Goal: Contribute content: Contribute content

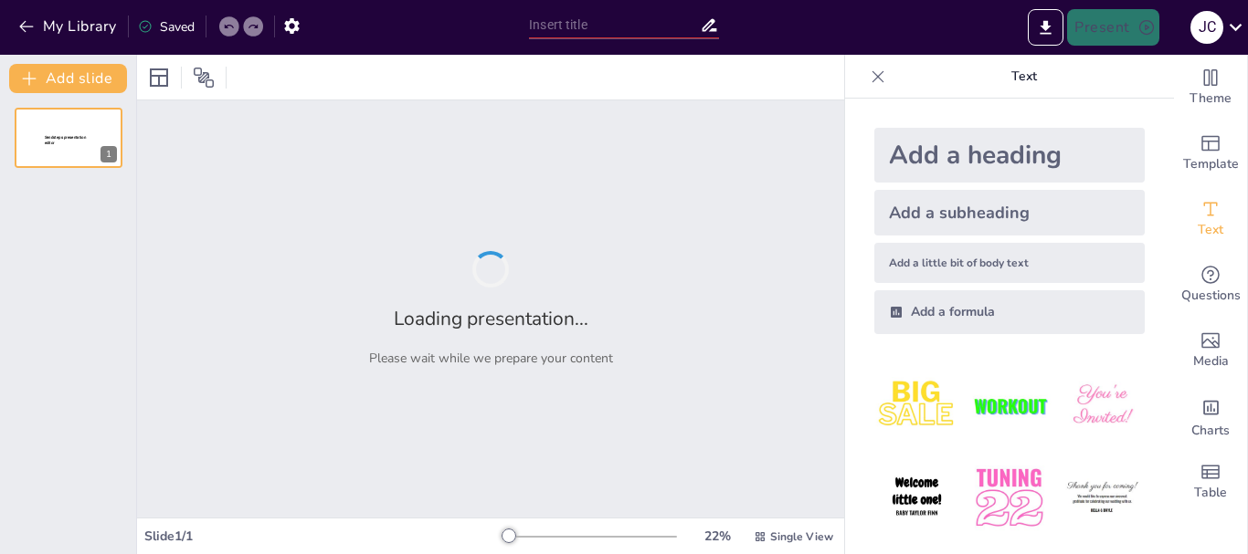
type input "Técnicas de administración de sustancias biológicas"
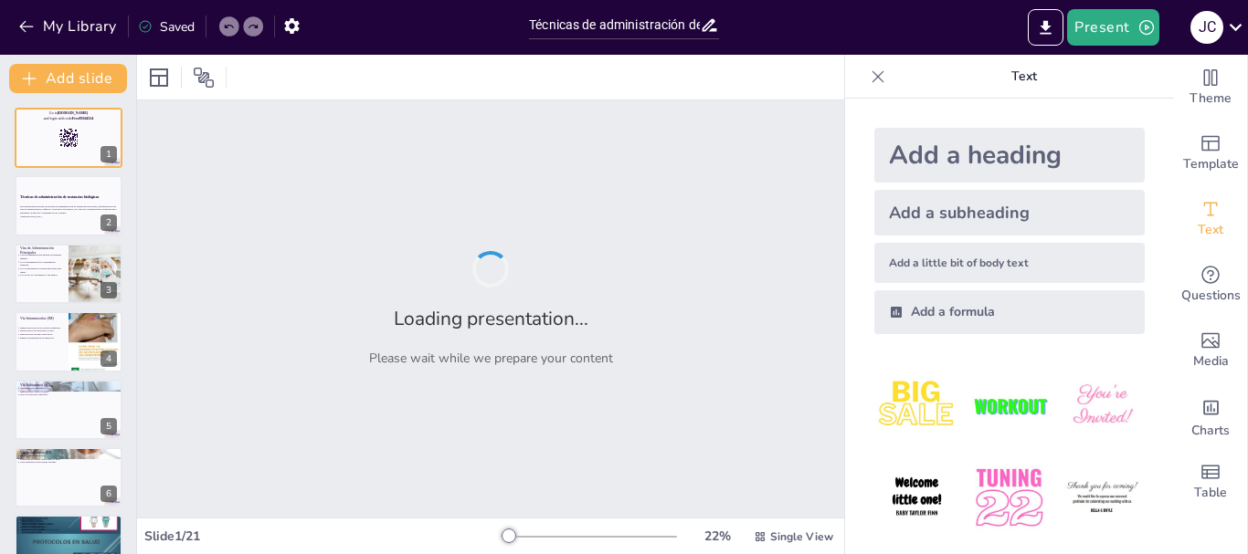
checkbox input "true"
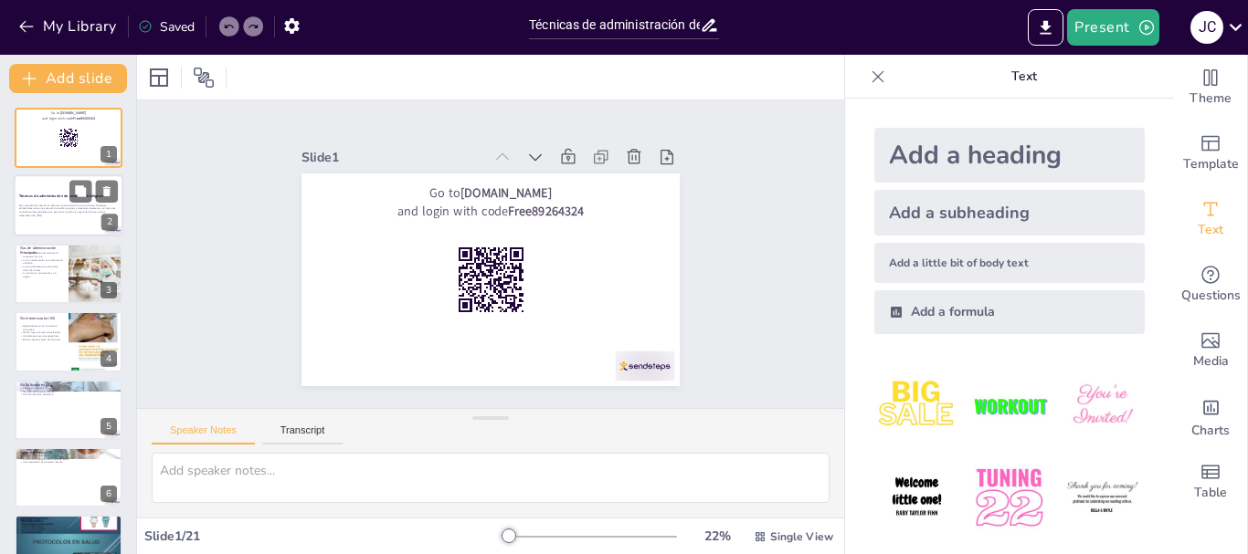
click at [49, 198] on strong "Técnicas de administración de sustancias biológicas" at bounding box center [61, 196] width 84 height 5
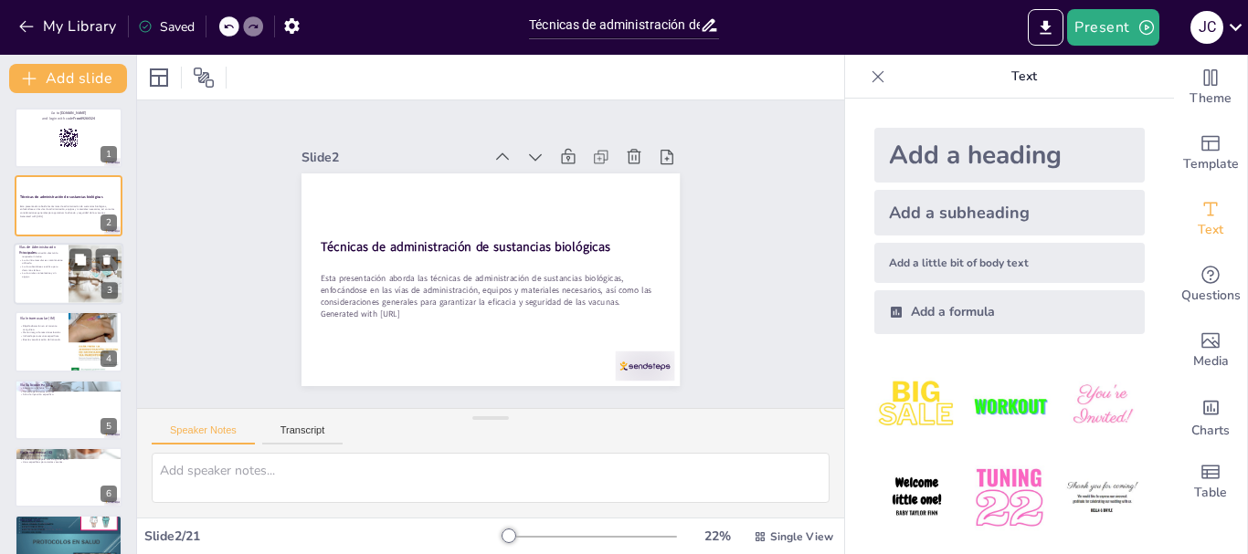
checkbox input "true"
click at [53, 258] on p "La vía intramuscular es comúnmente utilizada." at bounding box center [41, 261] width 44 height 6
type textarea "Las vías de administración son fundamentales para la eficacia de las vacunas. C…"
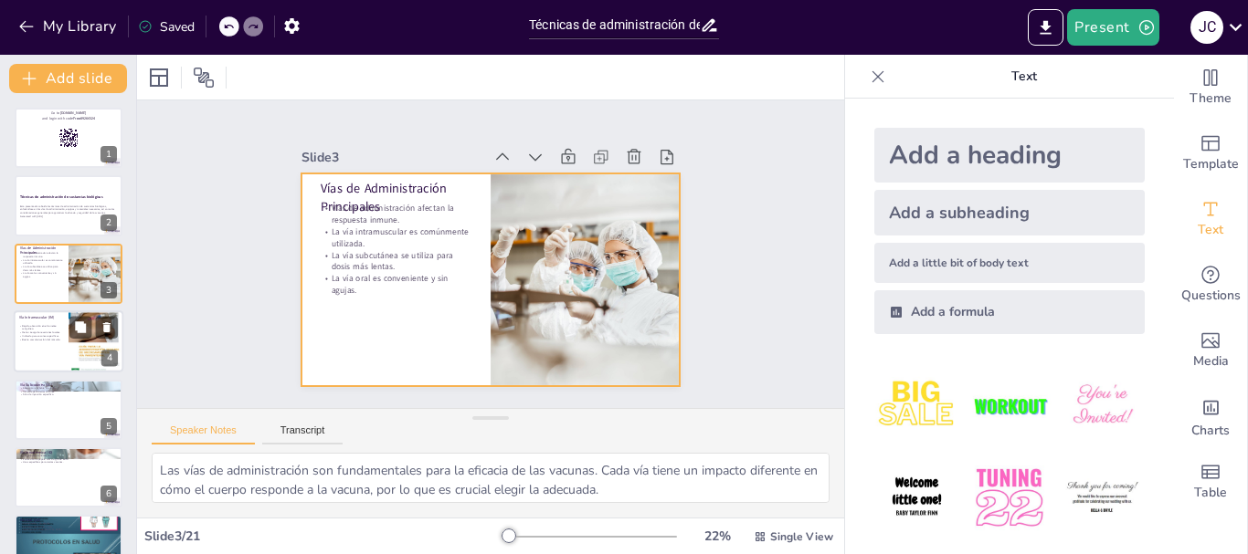
checkbox input "true"
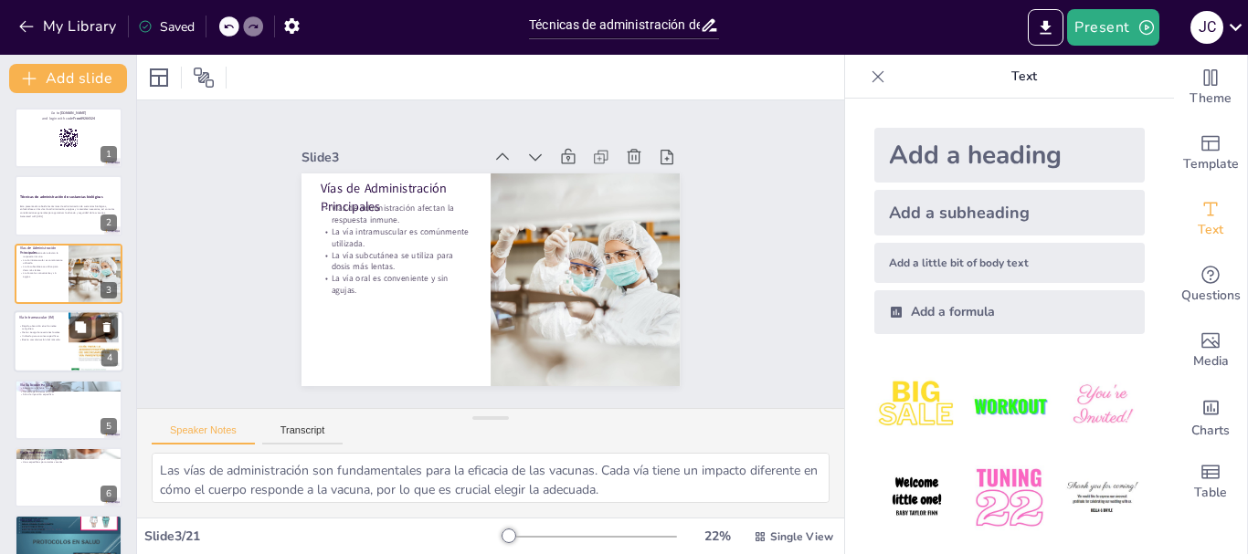
click at [44, 332] on p "Menor riesgo de reacciones locales." at bounding box center [41, 334] width 44 height 4
type textarea "La rápida absorción en el torrente sanguíneo es clave para la eficacia de la va…"
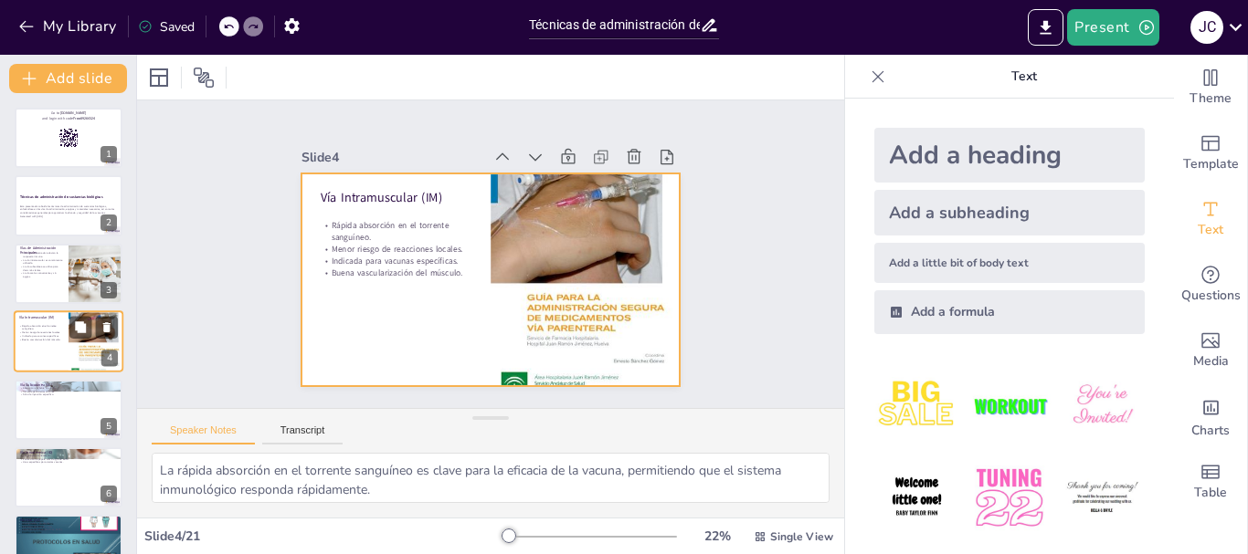
scroll to position [18, 0]
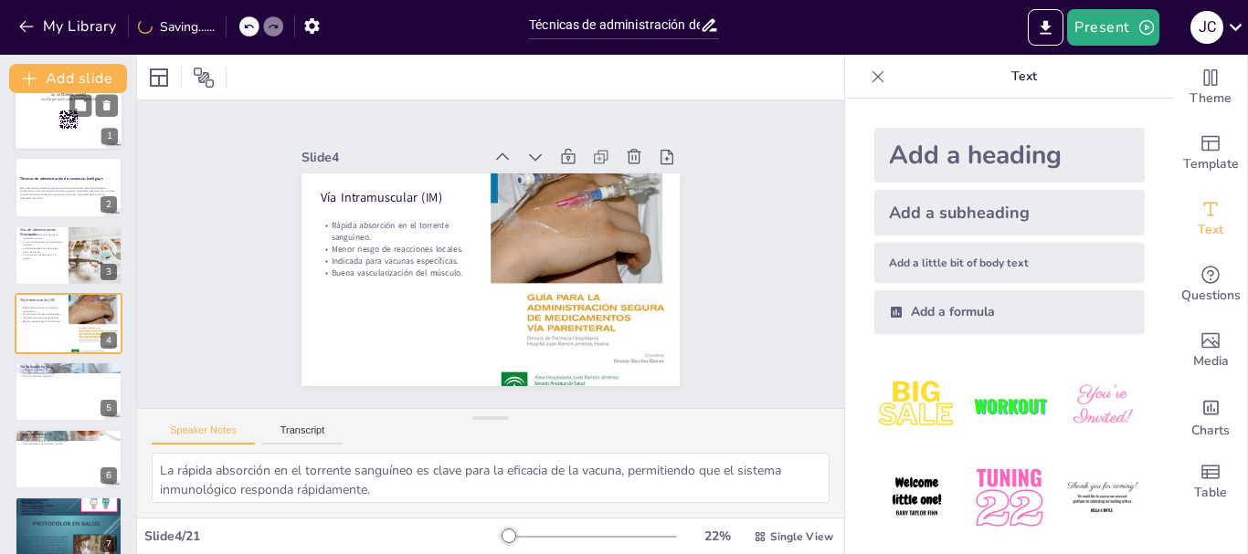
checkbox input "true"
click at [46, 132] on div at bounding box center [69, 120] width 110 height 62
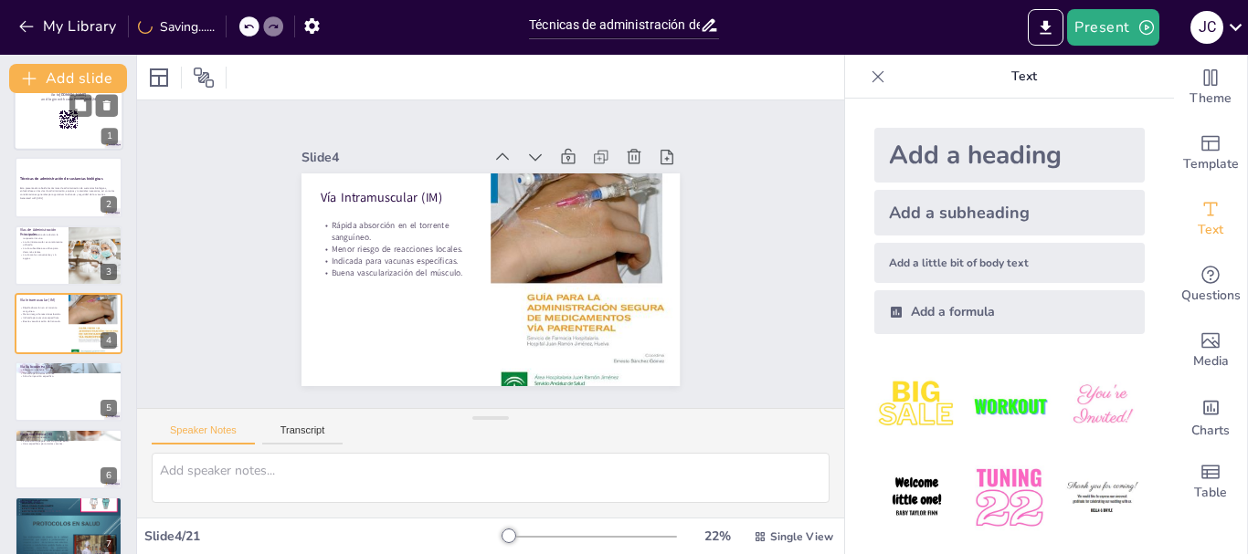
scroll to position [0, 0]
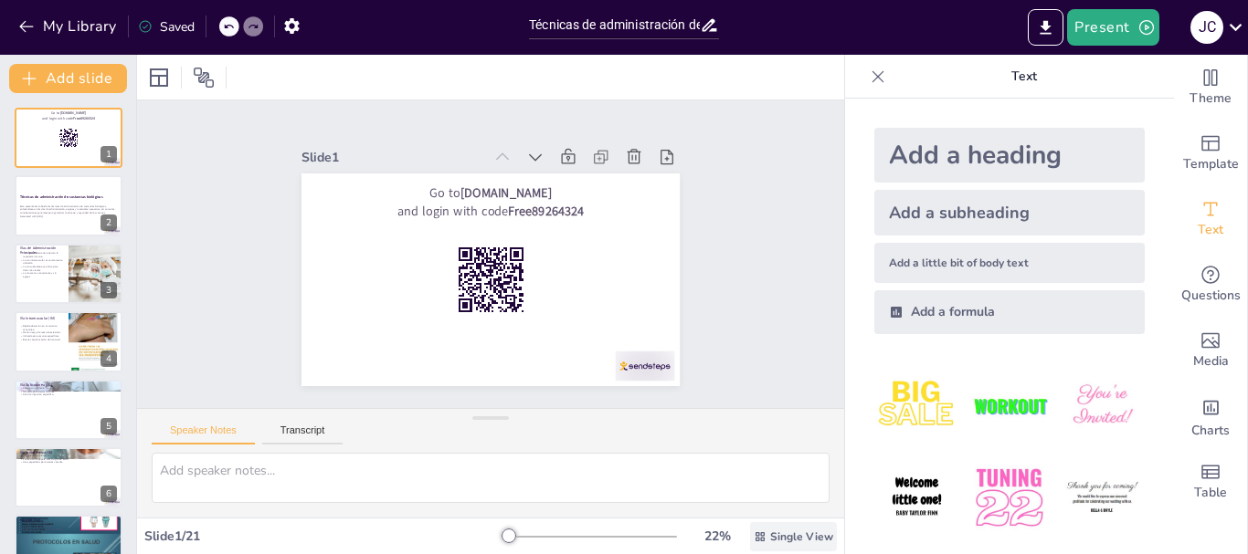
click at [753, 536] on icon at bounding box center [759, 537] width 13 height 13
click at [639, 472] on textarea at bounding box center [491, 478] width 678 height 50
click at [532, 436] on div "Speaker Notes Transcript" at bounding box center [490, 431] width 707 height 44
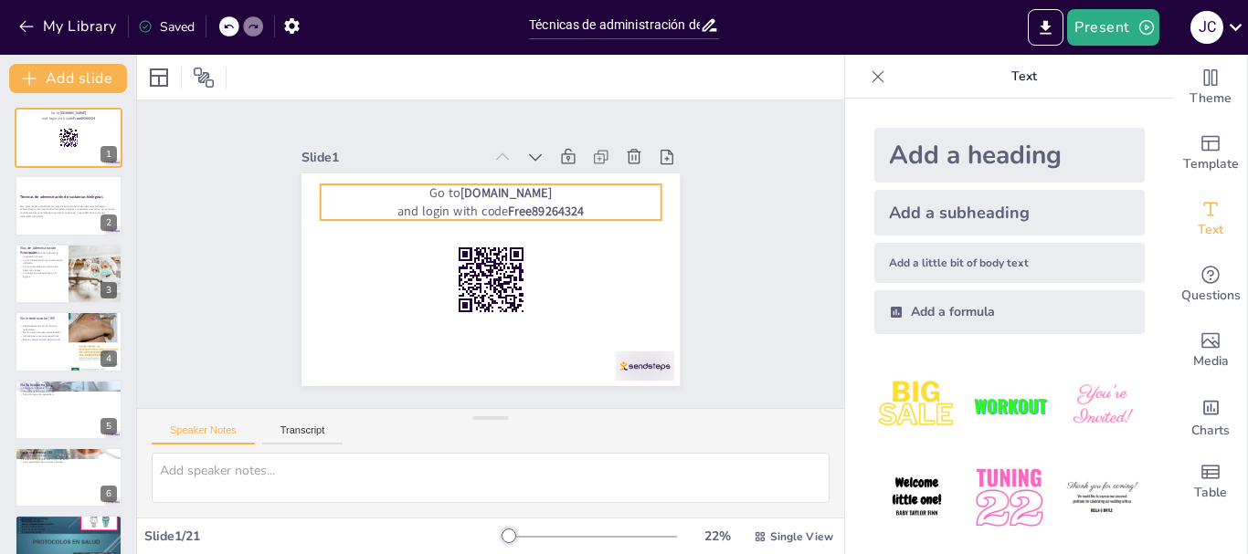
checkbox input "true"
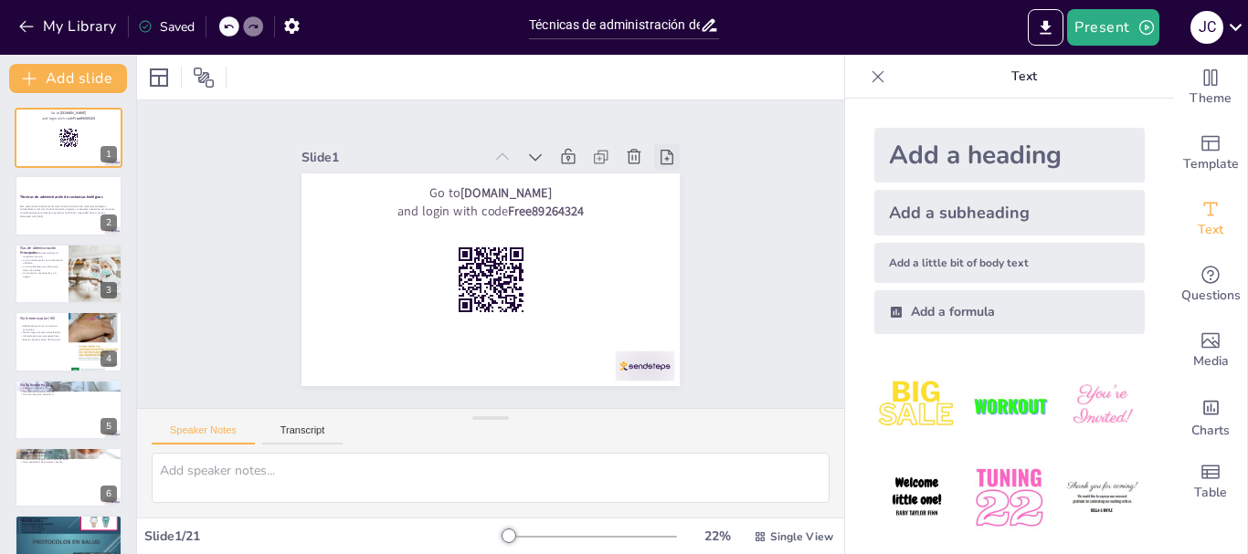
click at [666, 166] on icon at bounding box center [676, 176] width 20 height 20
click at [58, 144] on icon at bounding box center [68, 138] width 20 height 20
click at [69, 207] on p "Esta presentación aborda las técnicas de administración de sustancias biológica…" at bounding box center [68, 209] width 99 height 10
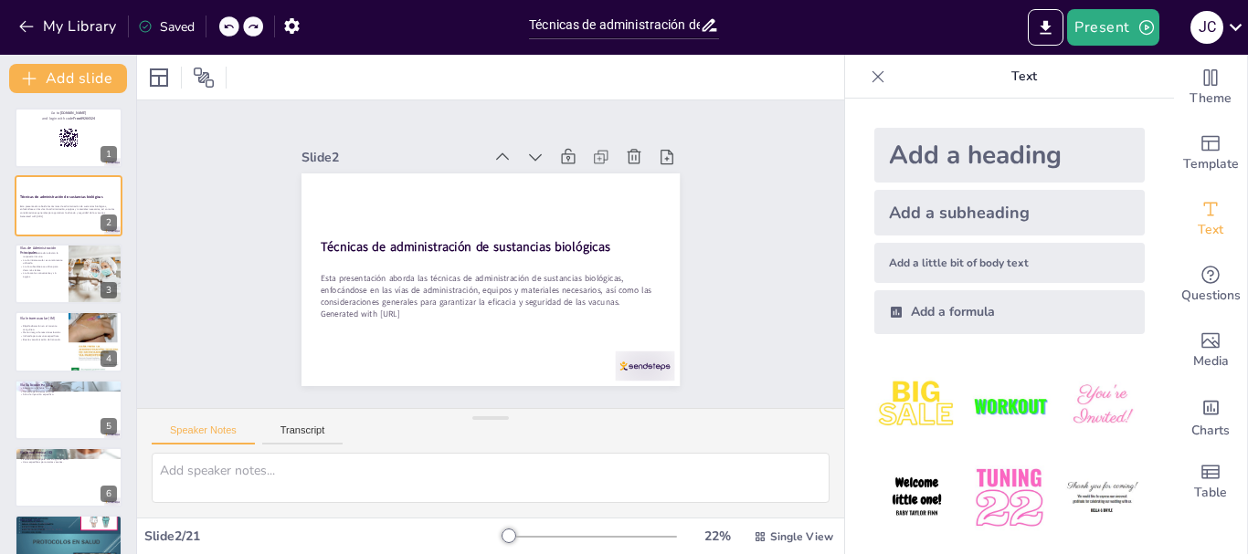
click at [869, 77] on icon at bounding box center [878, 77] width 18 height 18
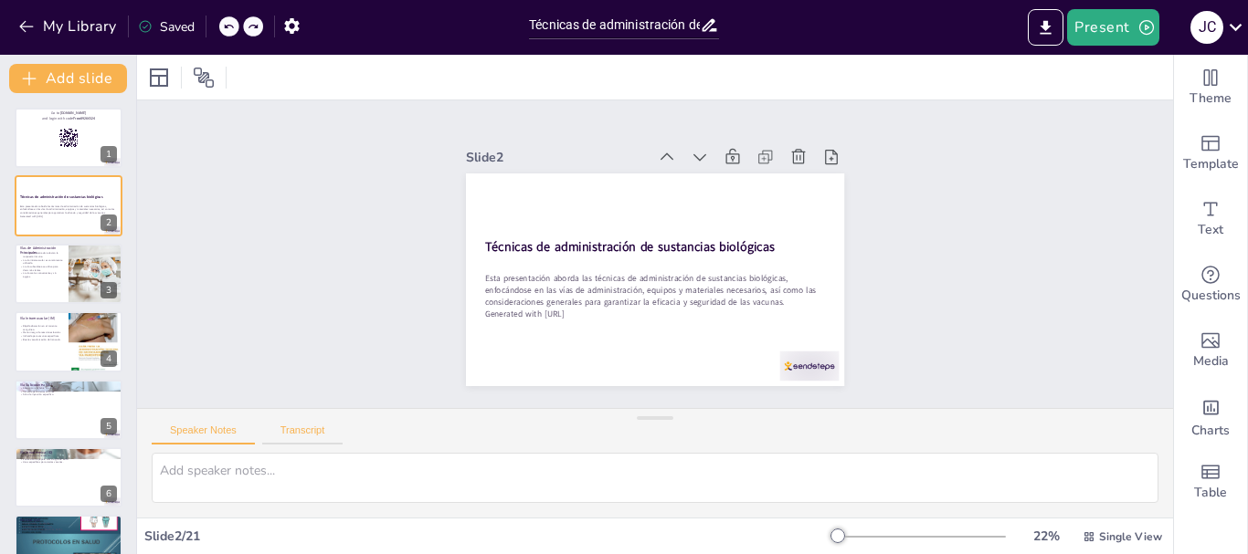
click at [306, 426] on button "Transcript" at bounding box center [302, 435] width 81 height 20
click at [204, 433] on button "Speaker Notes" at bounding box center [203, 435] width 103 height 20
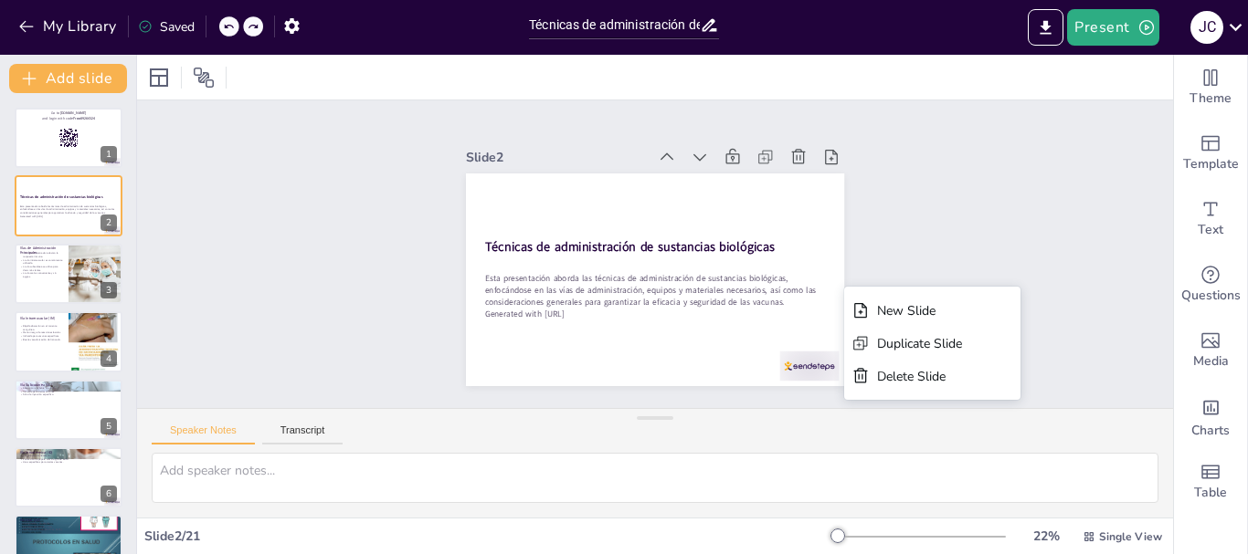
click at [973, 191] on div "Slide 1 Go to [DOMAIN_NAME] and login with code Free89264324 Slide 2 Técnicas d…" at bounding box center [654, 254] width 1077 height 517
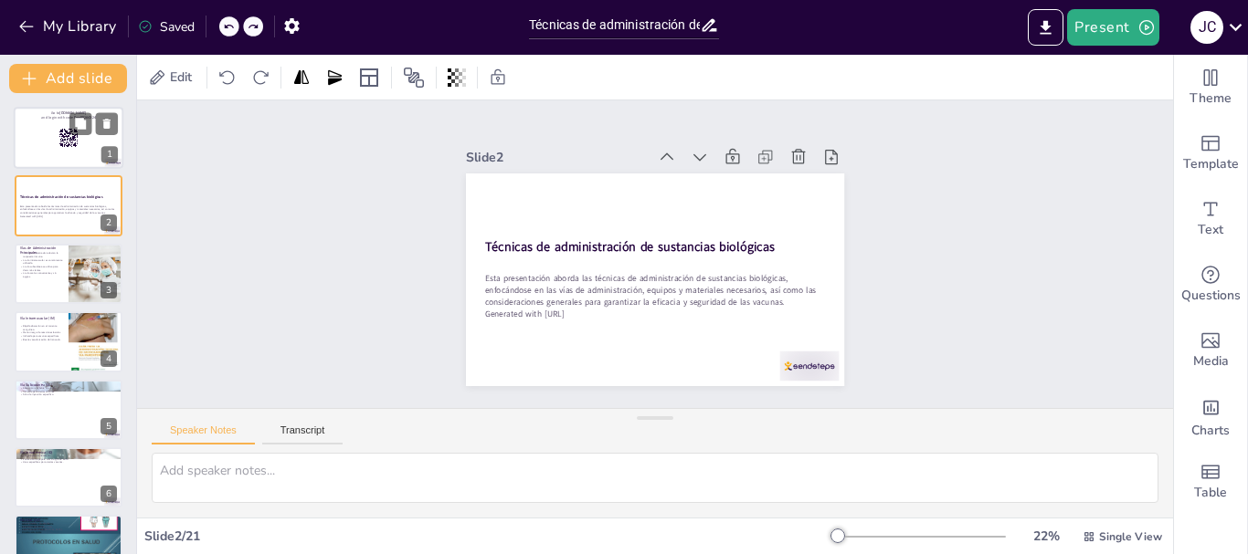
click at [45, 116] on p "and login with code Free89264324" at bounding box center [68, 117] width 99 height 5
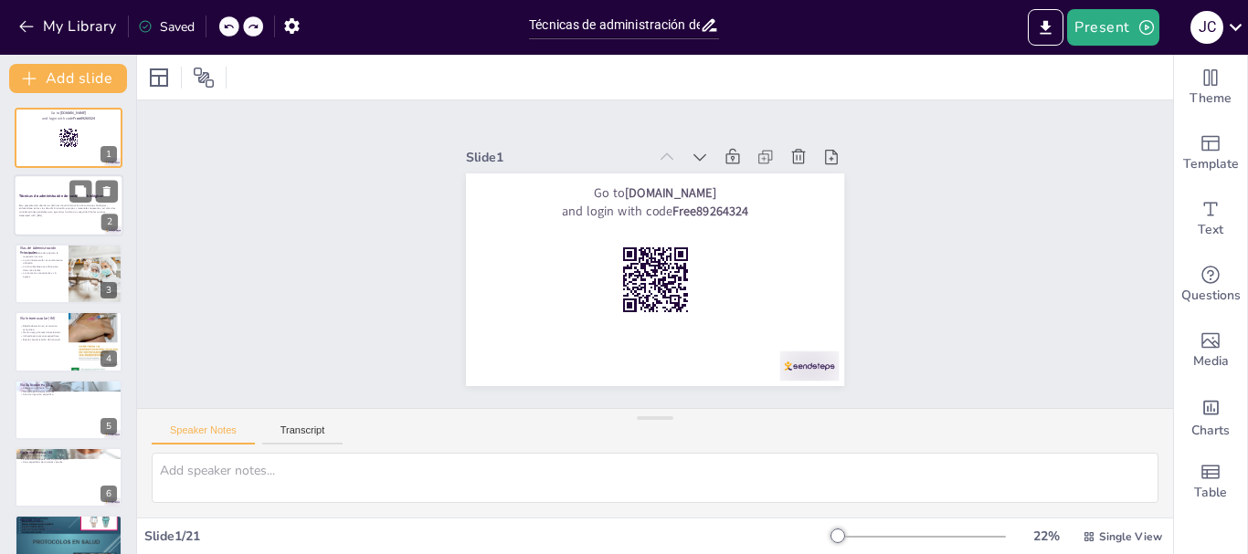
click at [42, 206] on p "Esta presentación aborda las técnicas de administración de sustancias biológica…" at bounding box center [68, 209] width 99 height 10
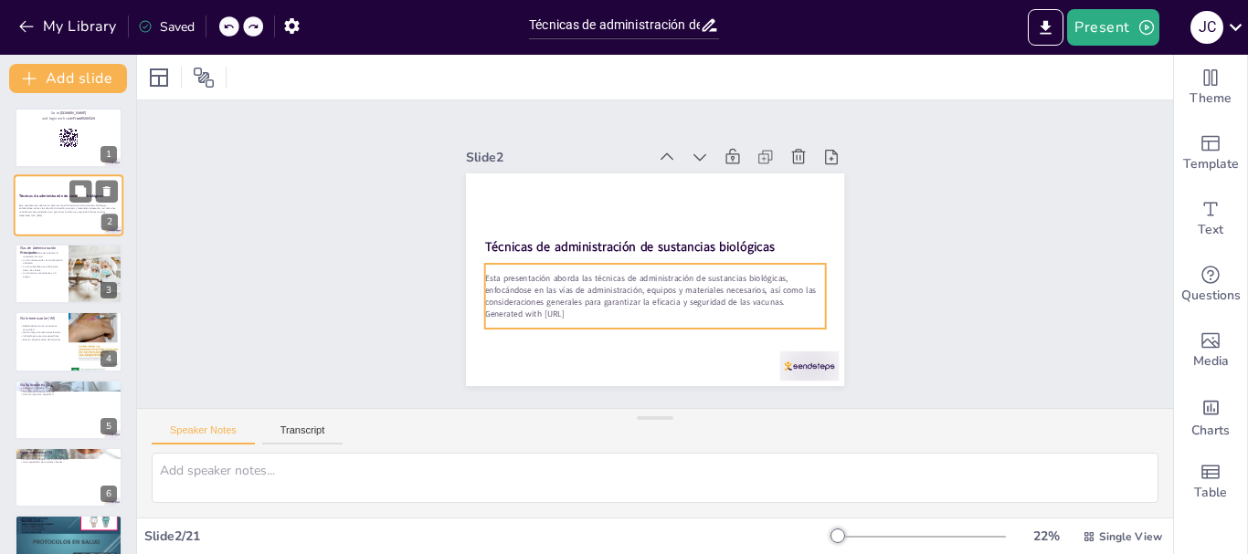
click at [38, 210] on p "Esta presentación aborda las técnicas de administración de sustancias biológica…" at bounding box center [68, 209] width 99 height 10
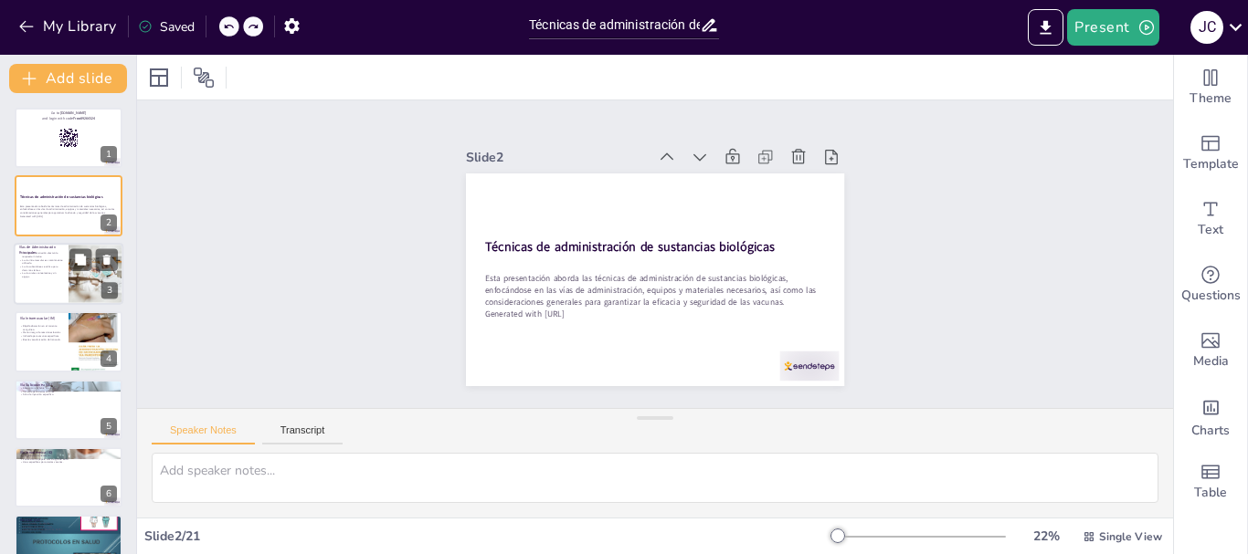
click at [46, 277] on p "La vía oral es conveniente y sin agujas." at bounding box center [41, 275] width 44 height 6
checkbox input "true"
type textarea "Las vías de administración son fundamentales para la eficacia de las vacunas. C…"
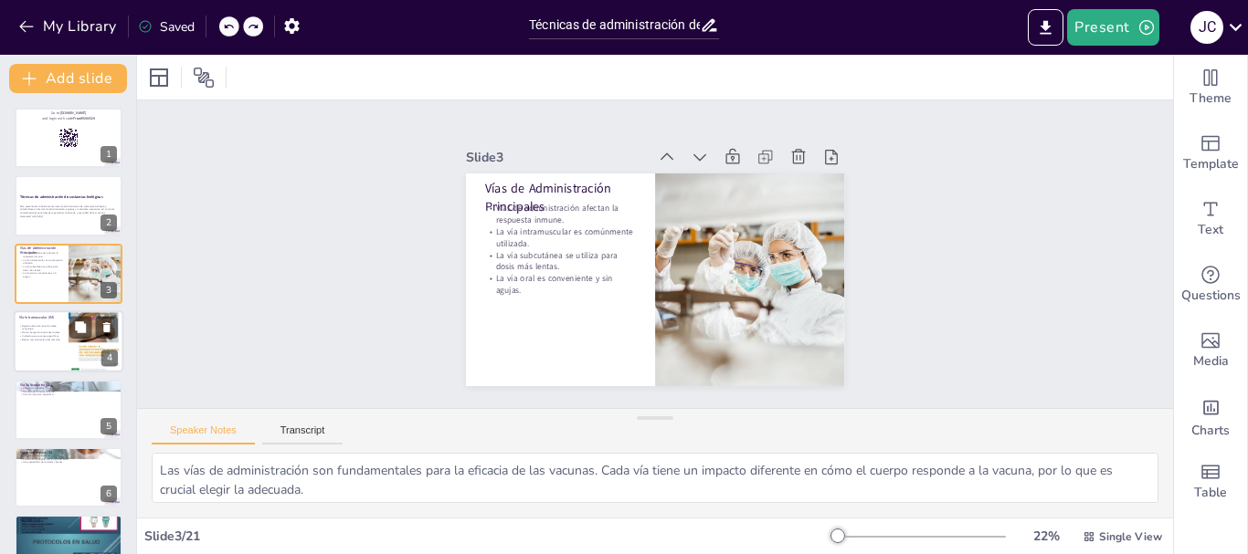
click at [51, 343] on div at bounding box center [69, 342] width 110 height 62
checkbox input "true"
type textarea "La rápida absorción en el torrente sanguíneo es clave para la eficacia de la va…"
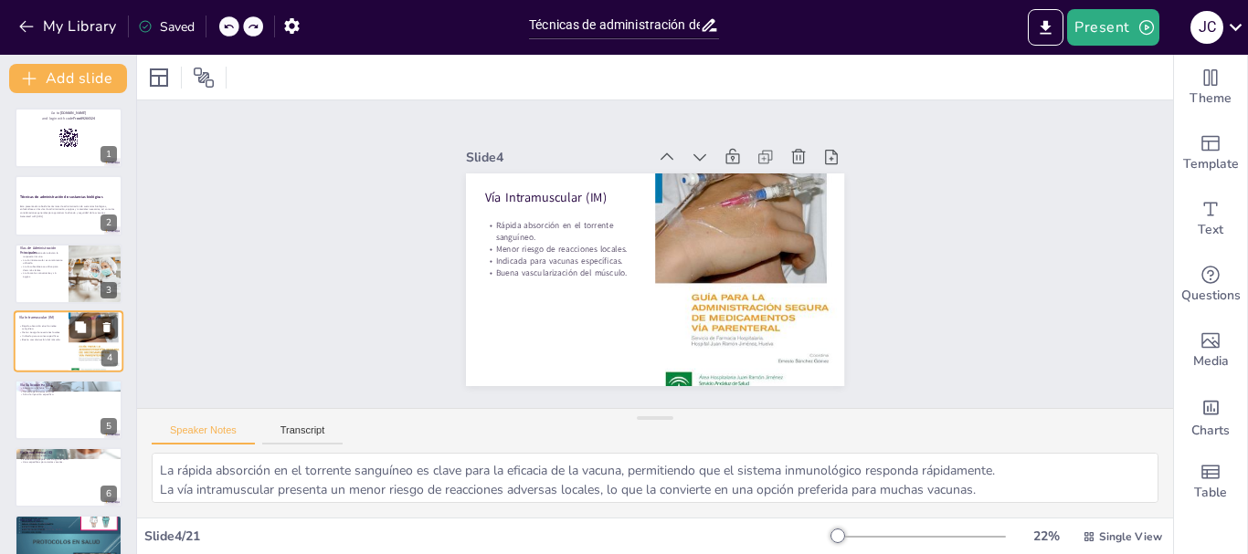
scroll to position [18, 0]
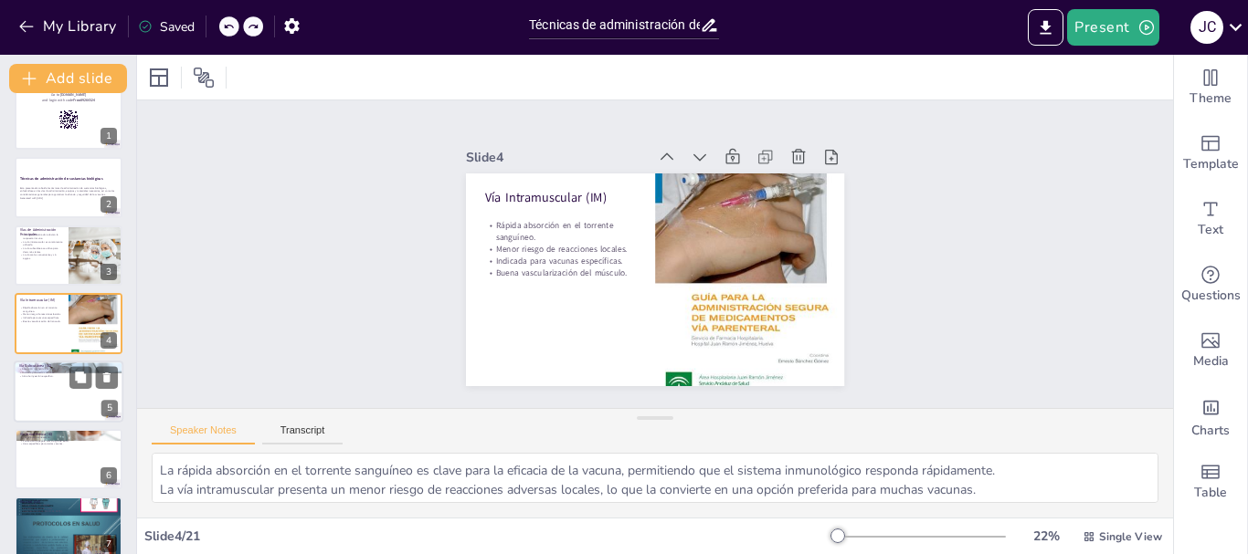
click at [51, 394] on div at bounding box center [69, 392] width 110 height 62
checkbox input "true"
type textarea "La absorción más lenta es crucial para las vacunas que necesitan un tiempo adic…"
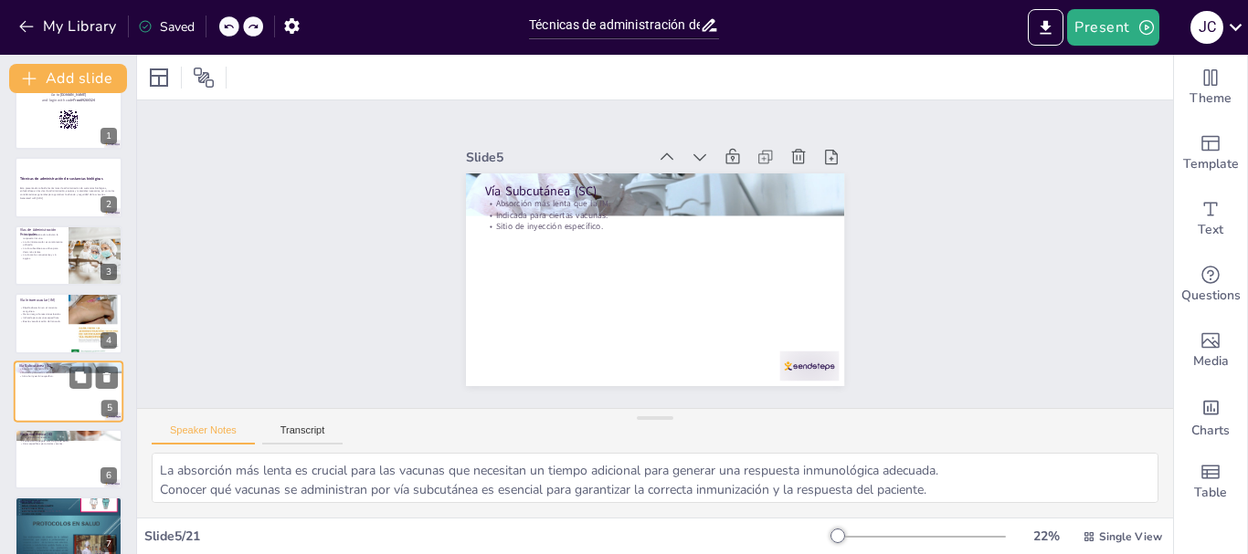
scroll to position [86, 0]
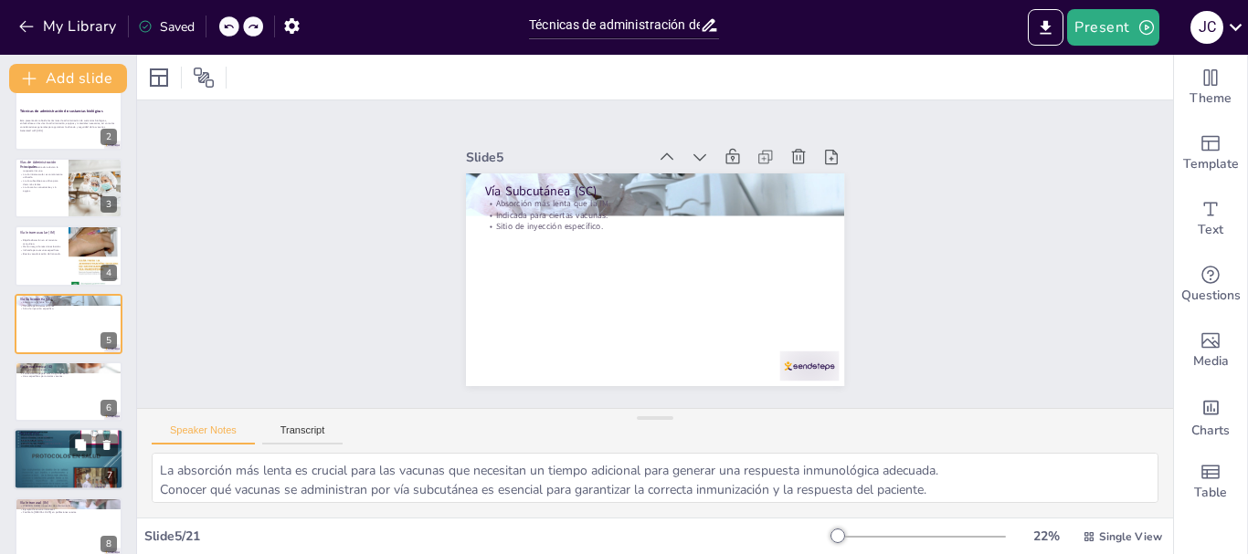
click at [47, 453] on div at bounding box center [69, 459] width 110 height 146
checkbox input "true"
type textarea "La conveniencia de la administración oral es un gran beneficio, ya que elimina …"
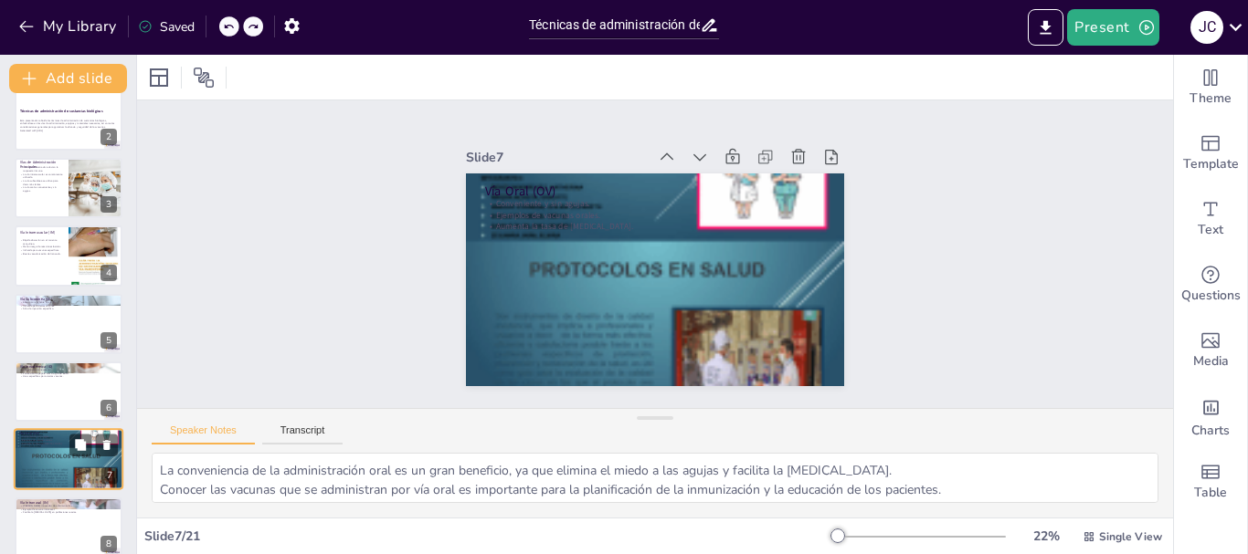
scroll to position [222, 0]
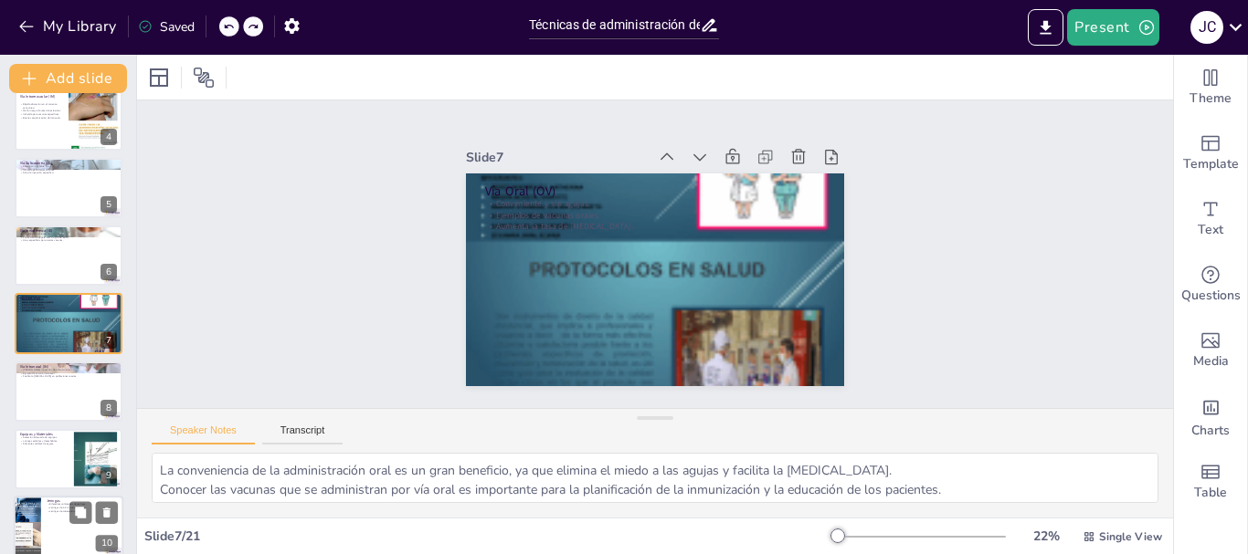
click at [37, 517] on div at bounding box center [27, 528] width 47 height 62
checkbox input "true"
type textarea "Conocer los diferentes volúmenes de jeringas es esencial para seleccionar la co…"
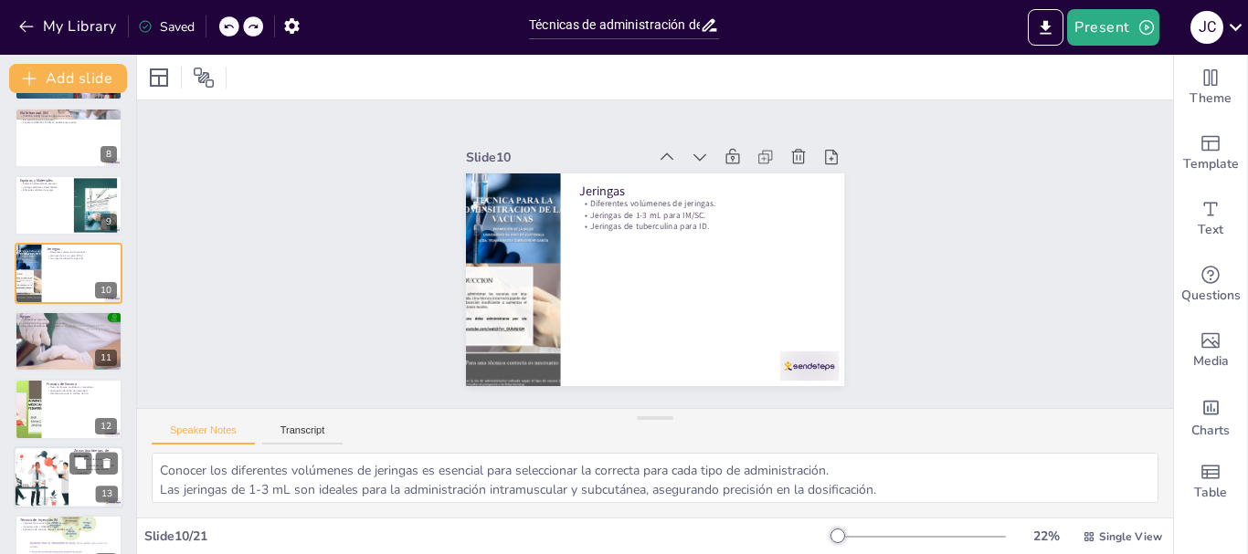
scroll to position [517, 0]
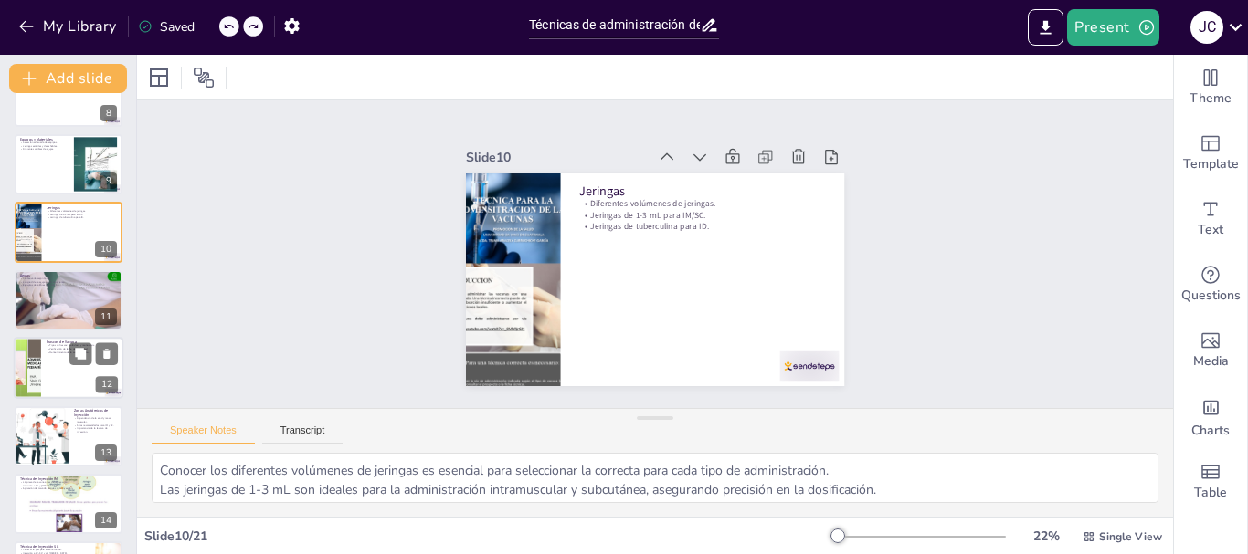
click at [34, 349] on div at bounding box center [27, 368] width 82 height 62
checkbox input "true"
type textarea "Conocer los diferentes tipos de frascos es esencial para la correcta administra…"
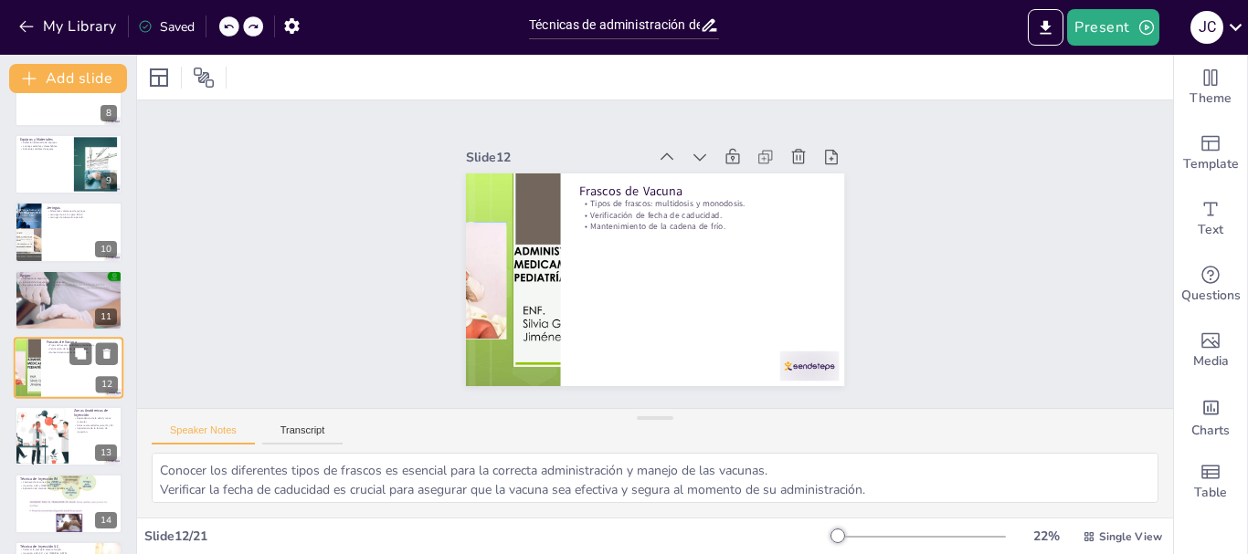
scroll to position [562, 0]
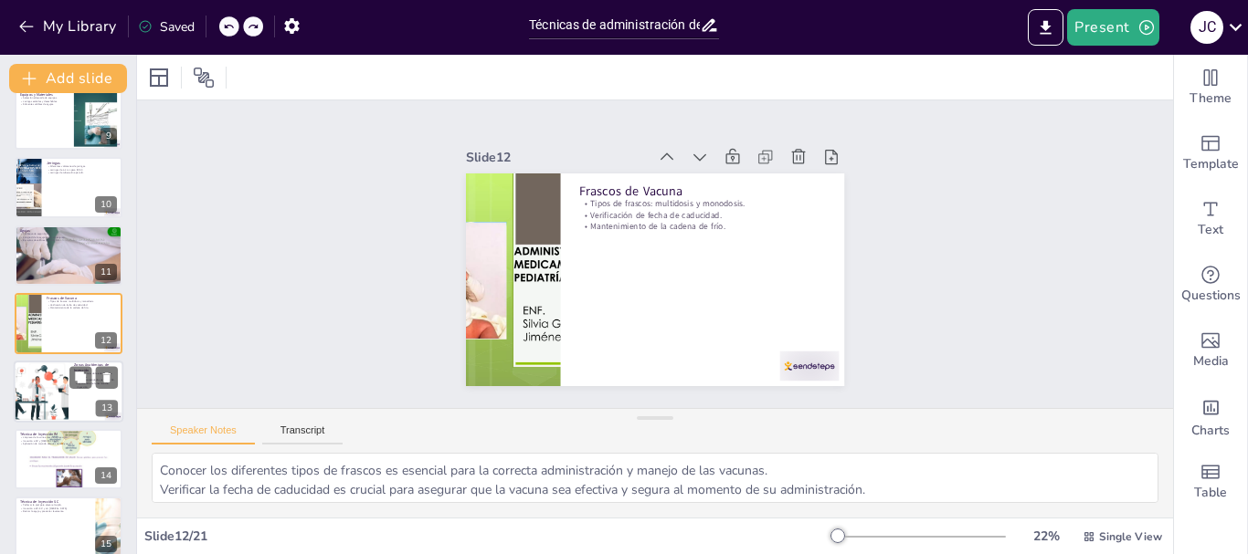
click at [30, 395] on div at bounding box center [41, 392] width 93 height 62
checkbox input "true"
type textarea "La elección del sitio de inyección debe considerar la edad y la masa muscular d…"
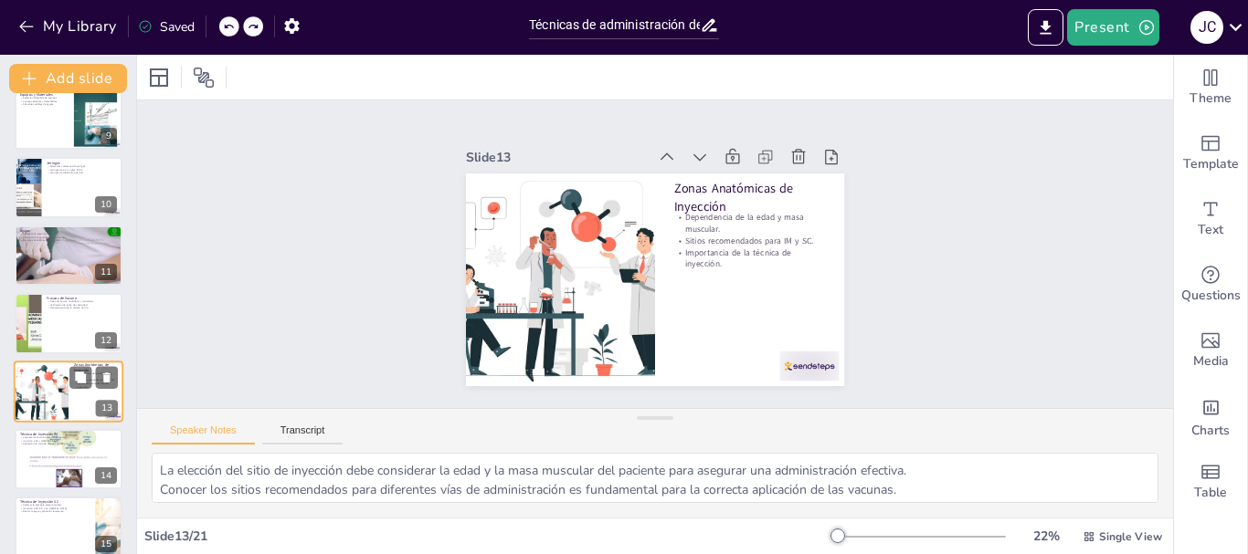
scroll to position [629, 0]
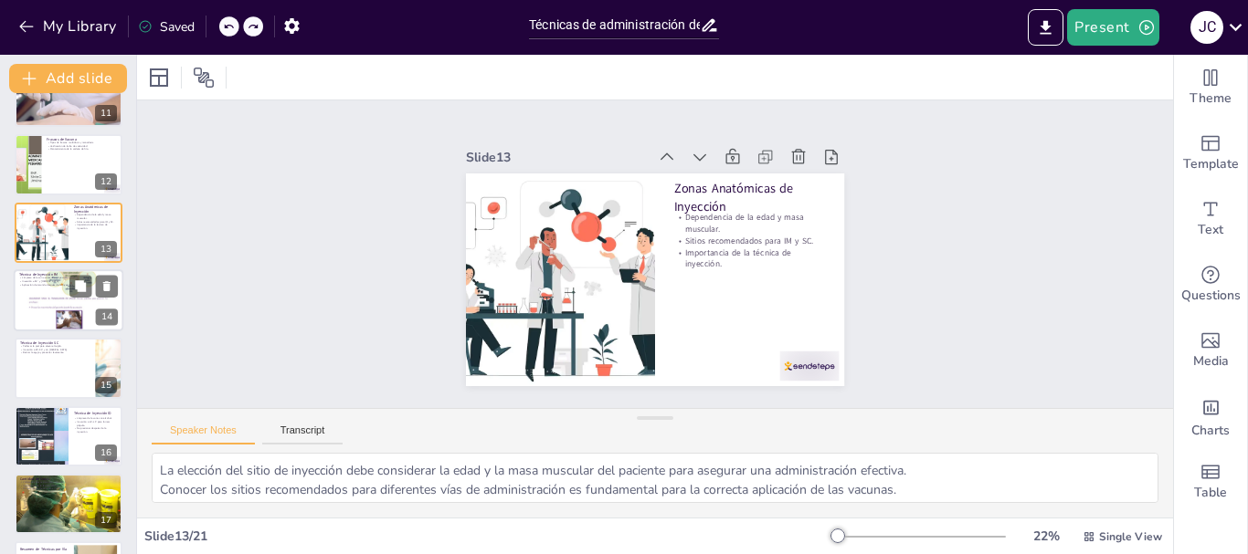
click at [40, 302] on div at bounding box center [69, 300] width 110 height 146
checkbox input "true"
type textarea "La limpieza de la zona es crucial para prevenir infecciones y asegurar la segur…"
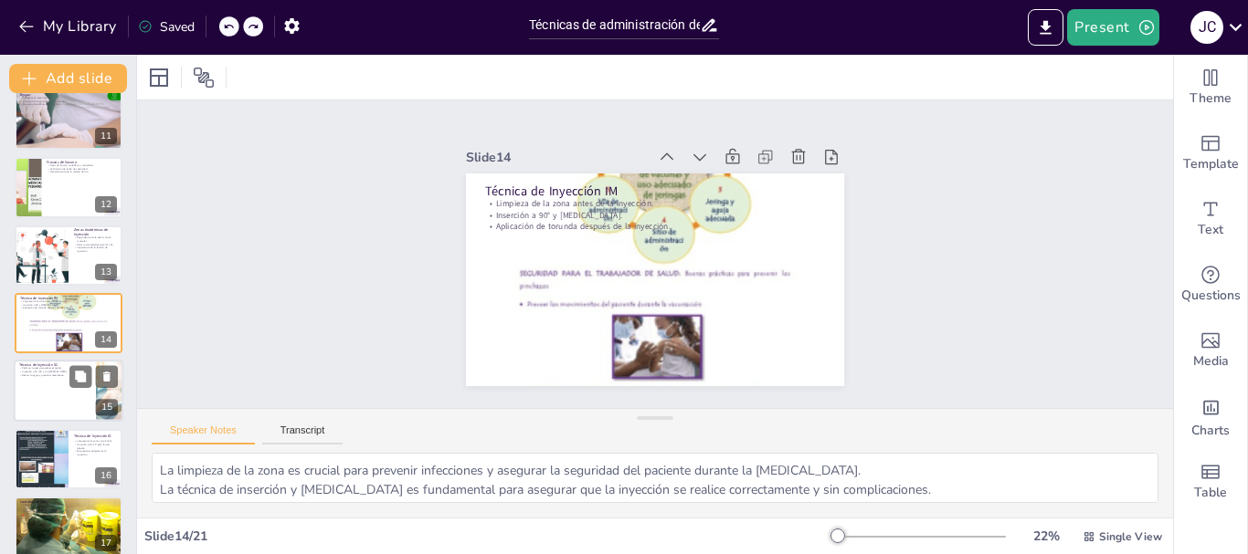
click at [39, 386] on div at bounding box center [69, 392] width 110 height 62
checkbox input "true"
type textarea "Pellizcar la piel es un paso importante para asegurar que la inyección se reali…"
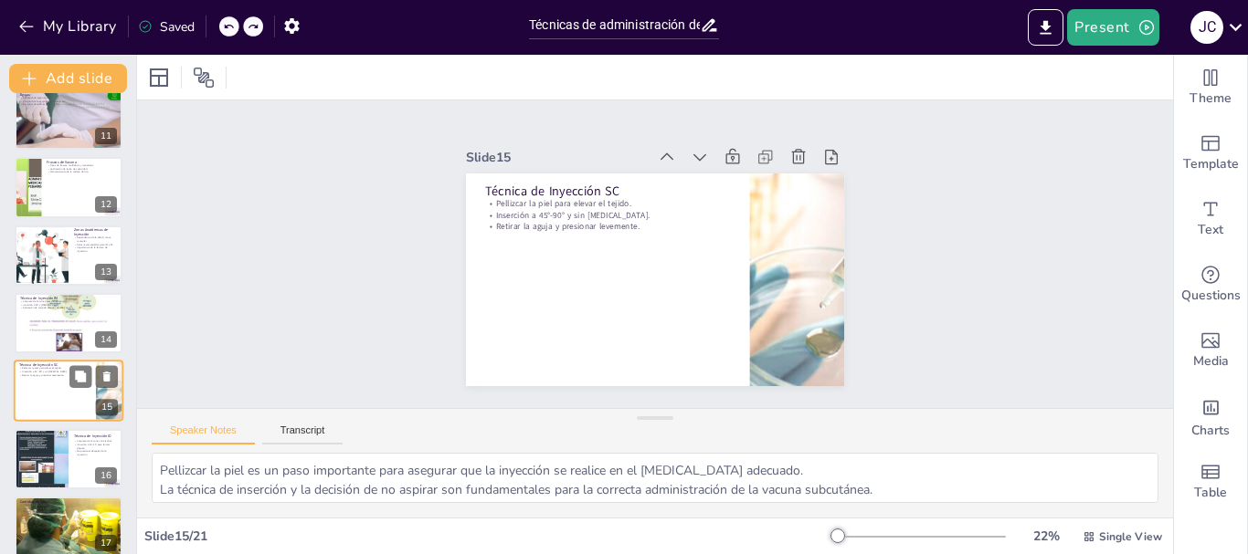
scroll to position [765, 0]
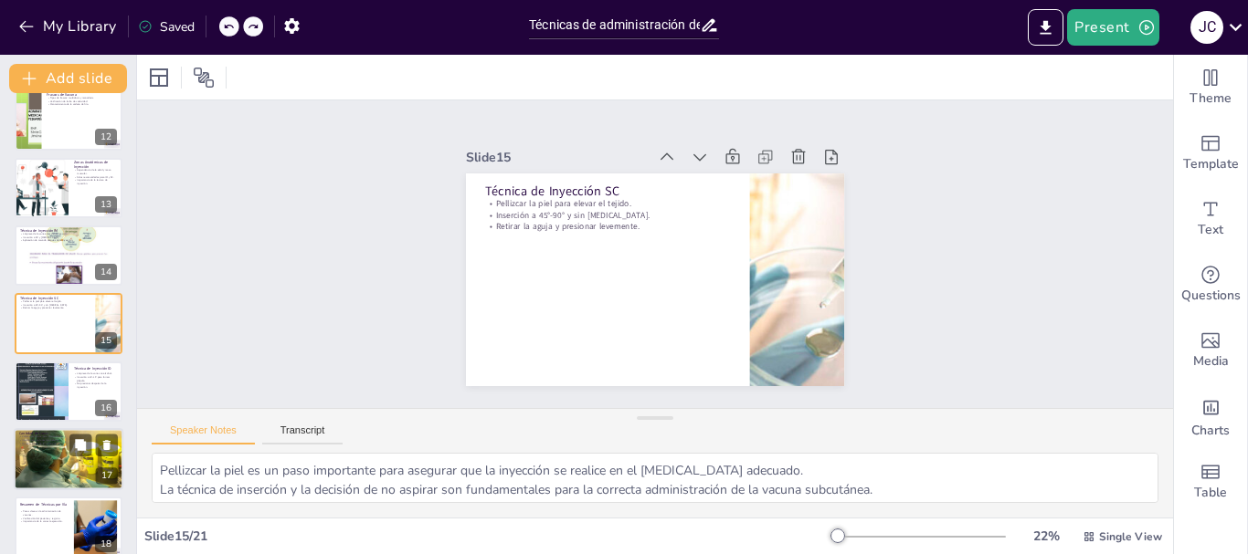
checkbox input "true"
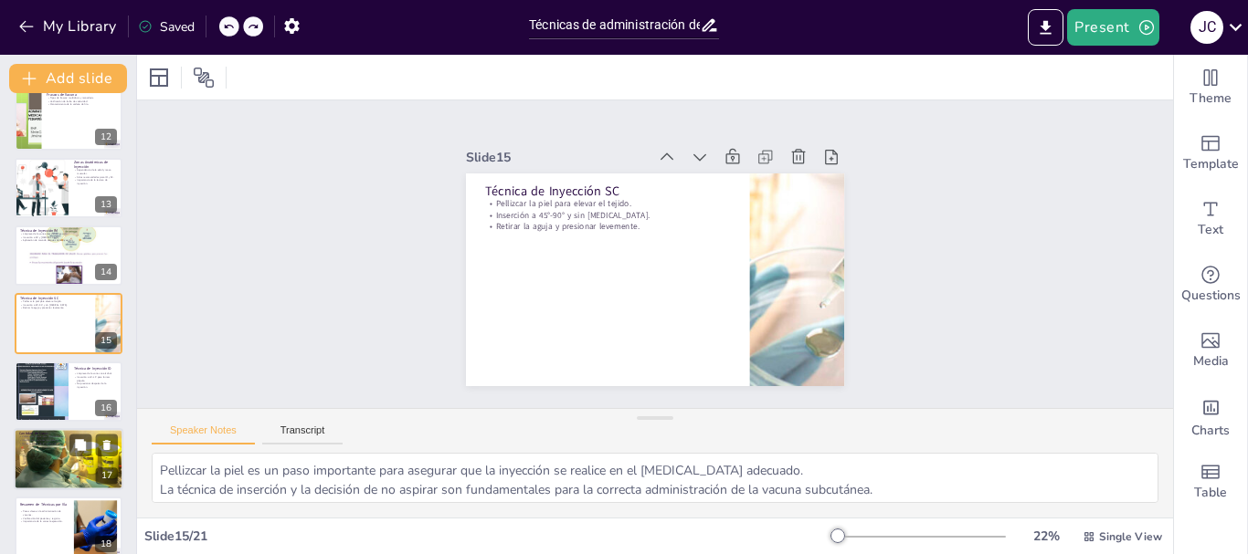
checkbox input "true"
click at [49, 449] on div at bounding box center [69, 459] width 110 height 78
checkbox input "true"
type textarea "Conocer los volúmenes típicos para cada vía es esencial para asegurar la correc…"
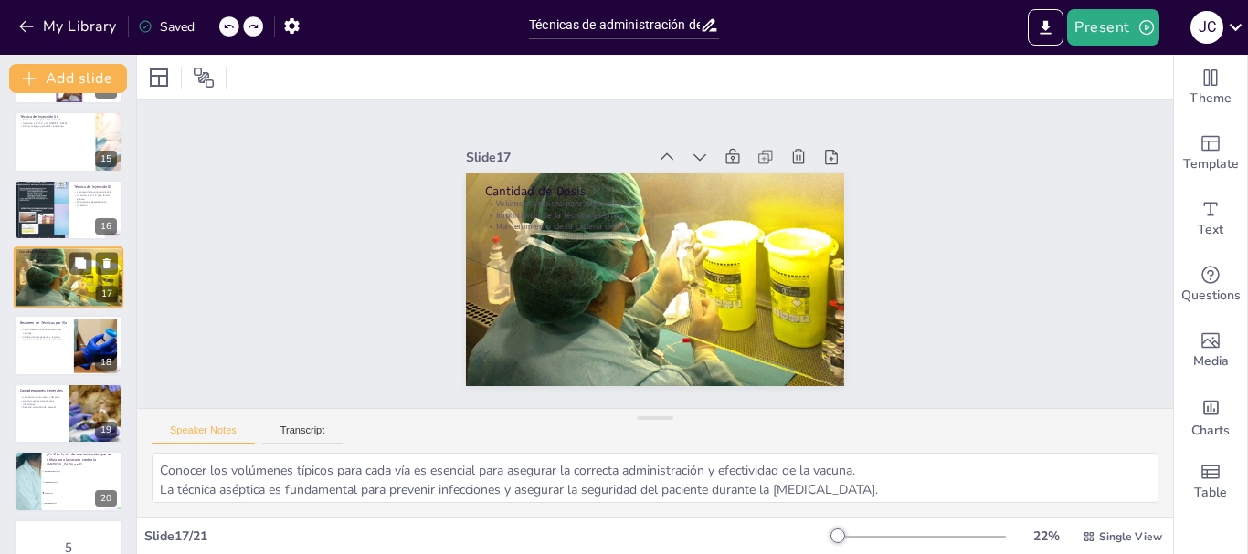
scroll to position [987, 0]
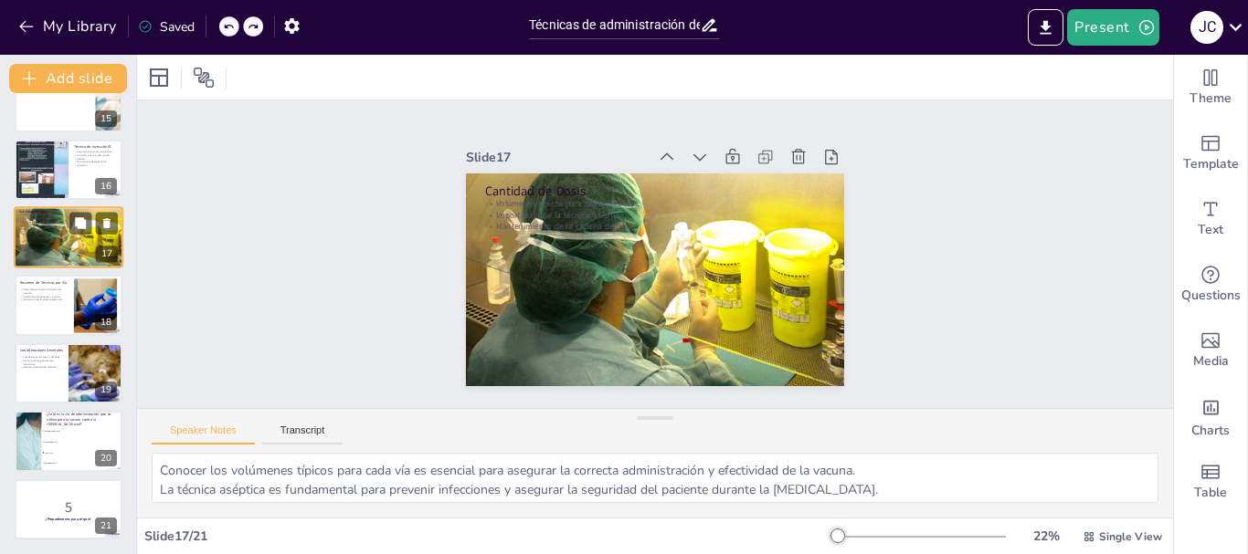
checkbox input "true"
click at [49, 449] on li "Oral (OV)" at bounding box center [82, 453] width 81 height 10
checkbox input "true"
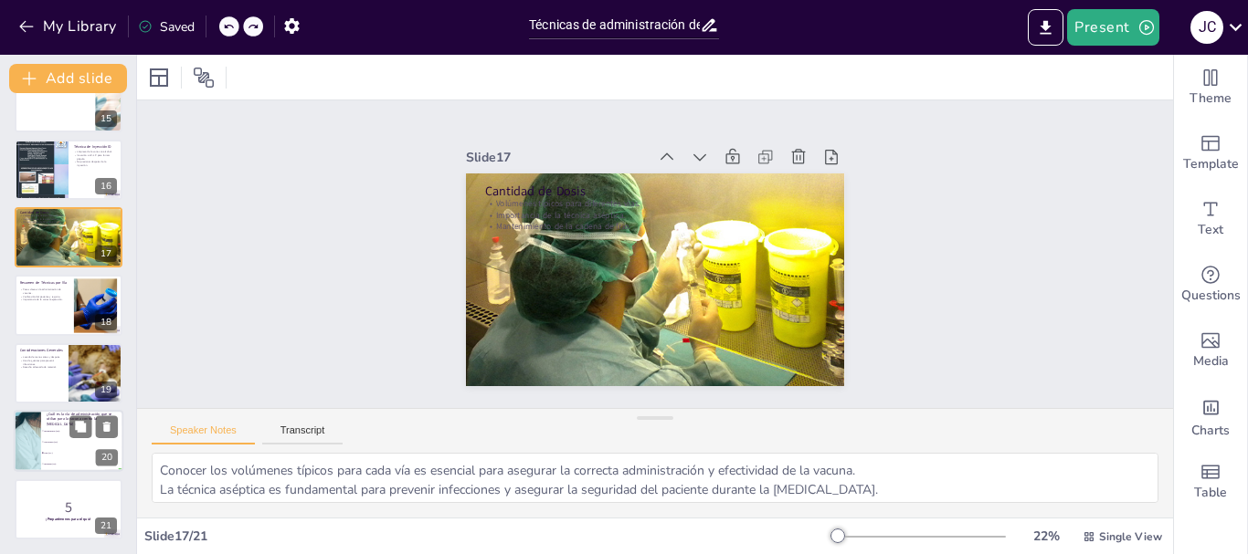
type textarea "La respuesta correcta es Oral (OV), como se menciona en la diapositiva "Vía Ora…"
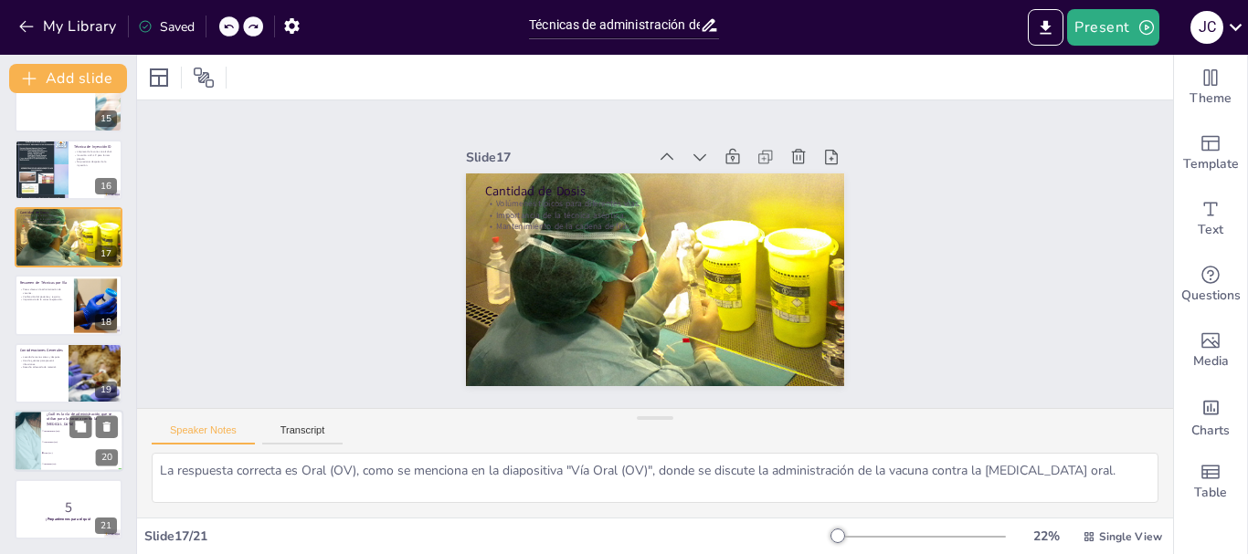
checkbox input "true"
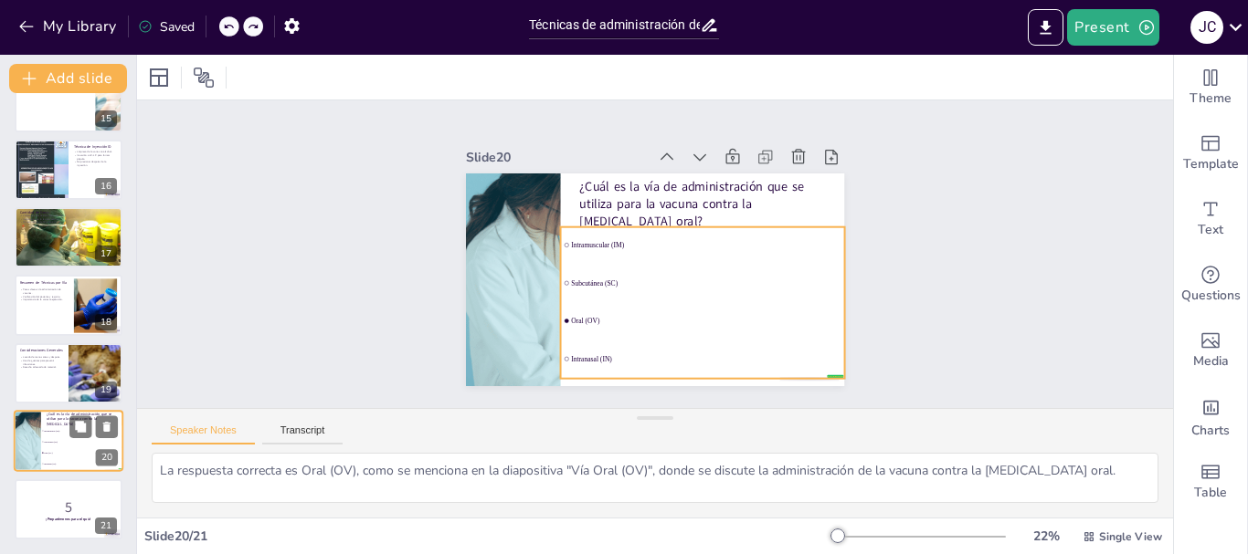
checkbox input "true"
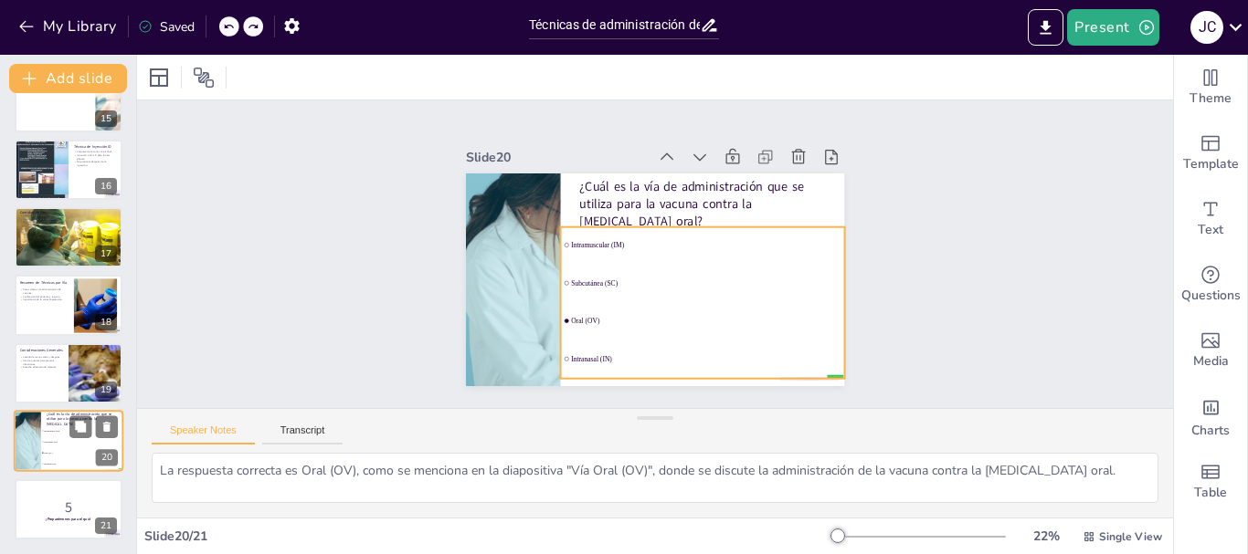
checkbox input "true"
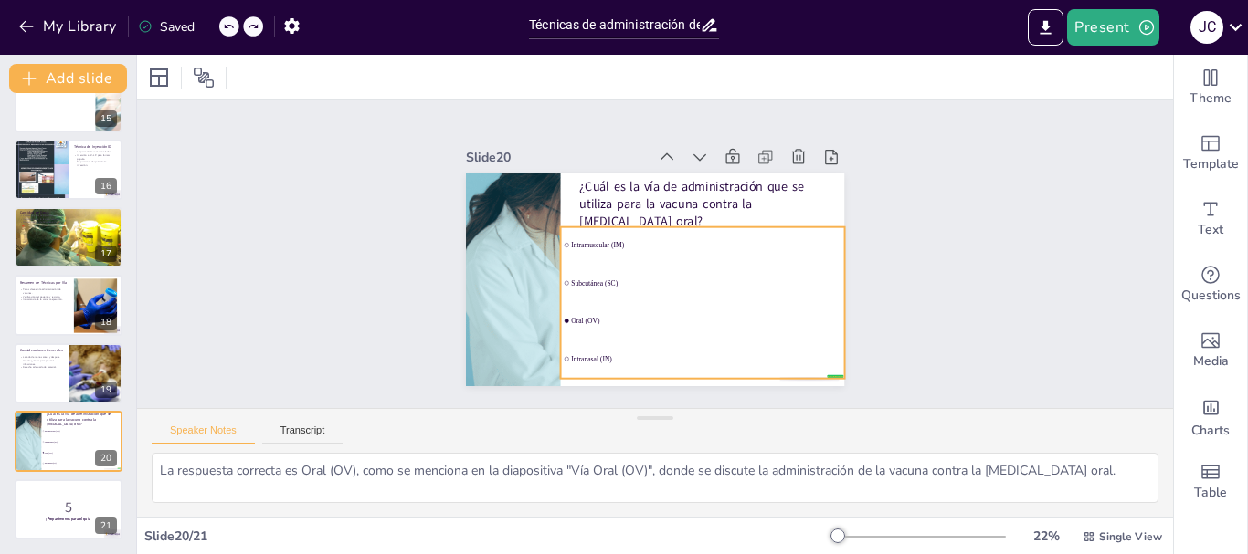
checkbox input "true"
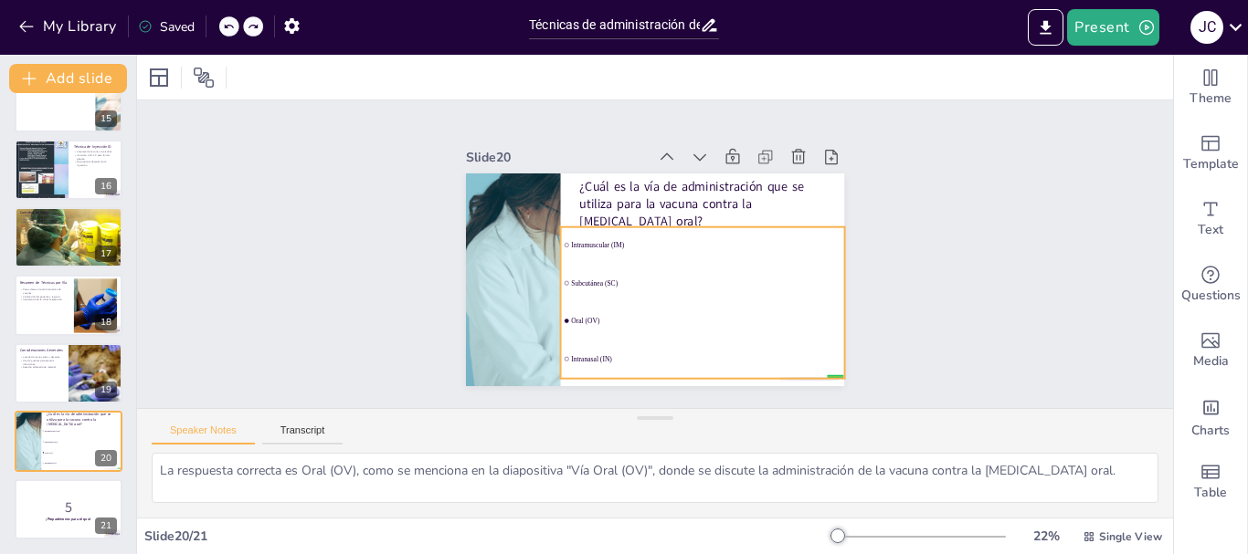
checkbox input "true"
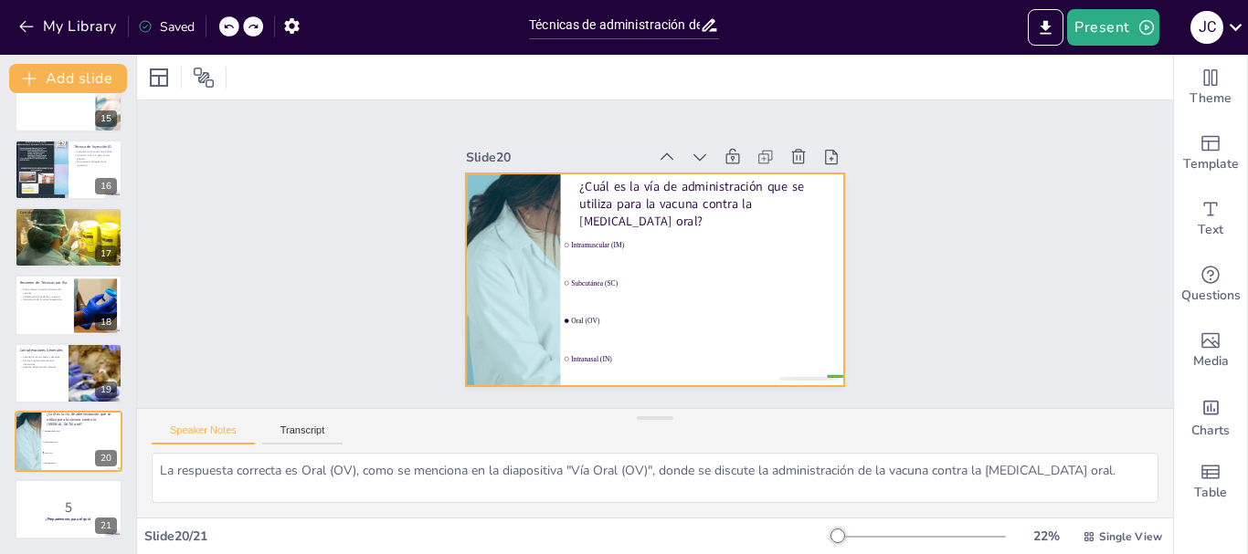
checkbox input "true"
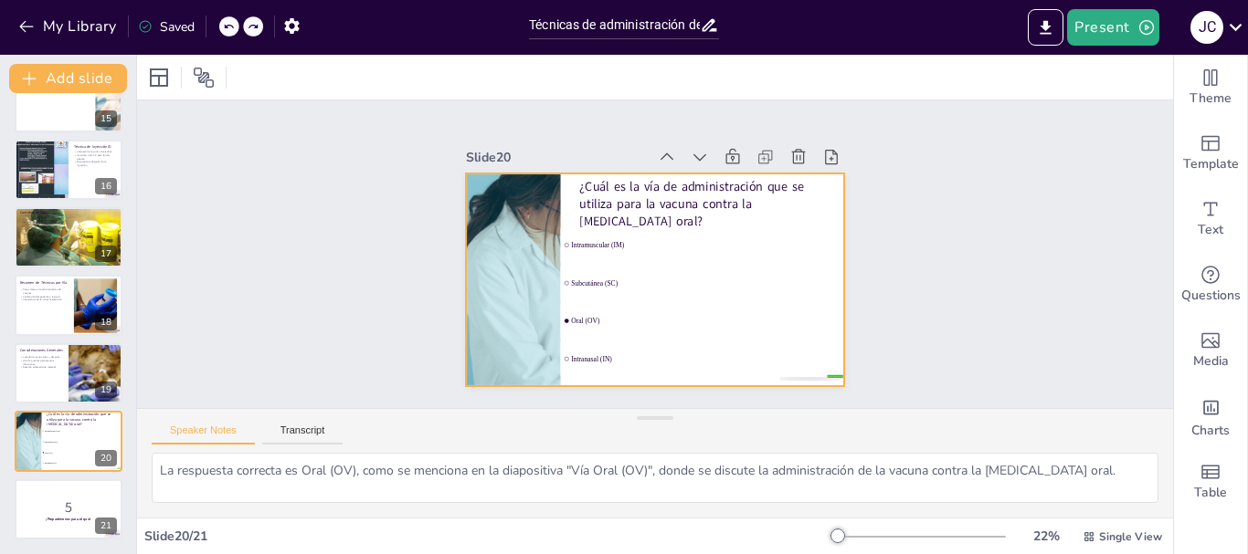
checkbox input "true"
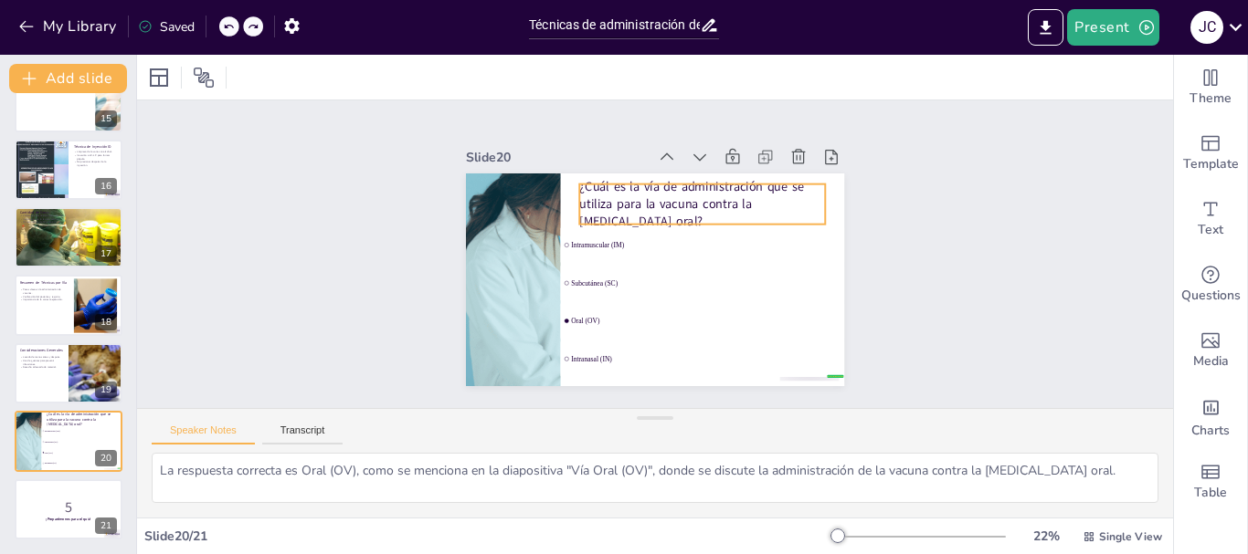
checkbox input "true"
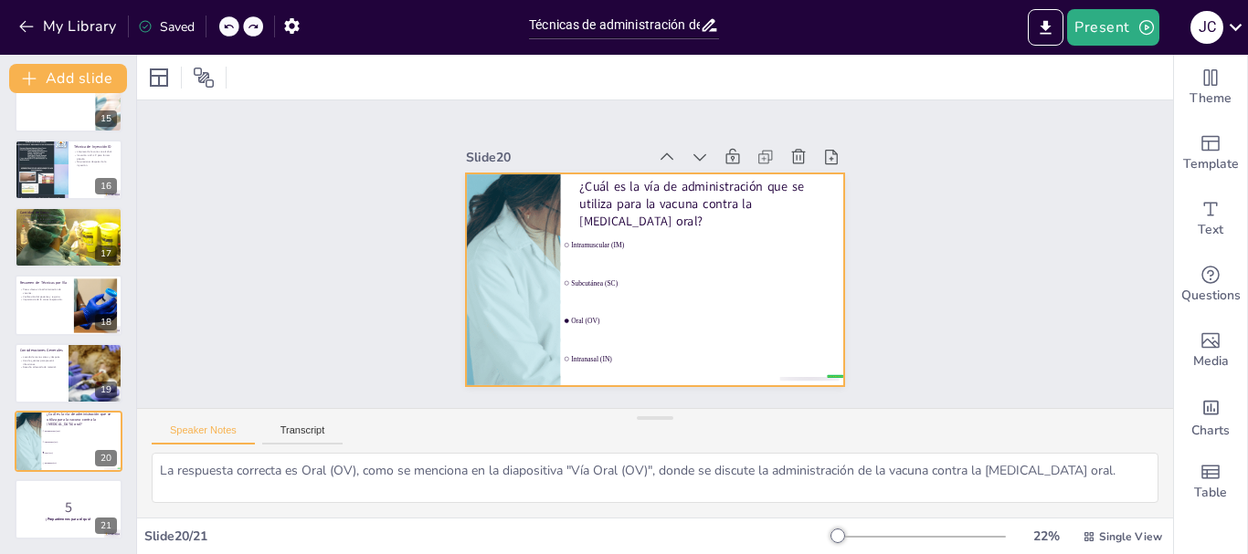
checkbox input "true"
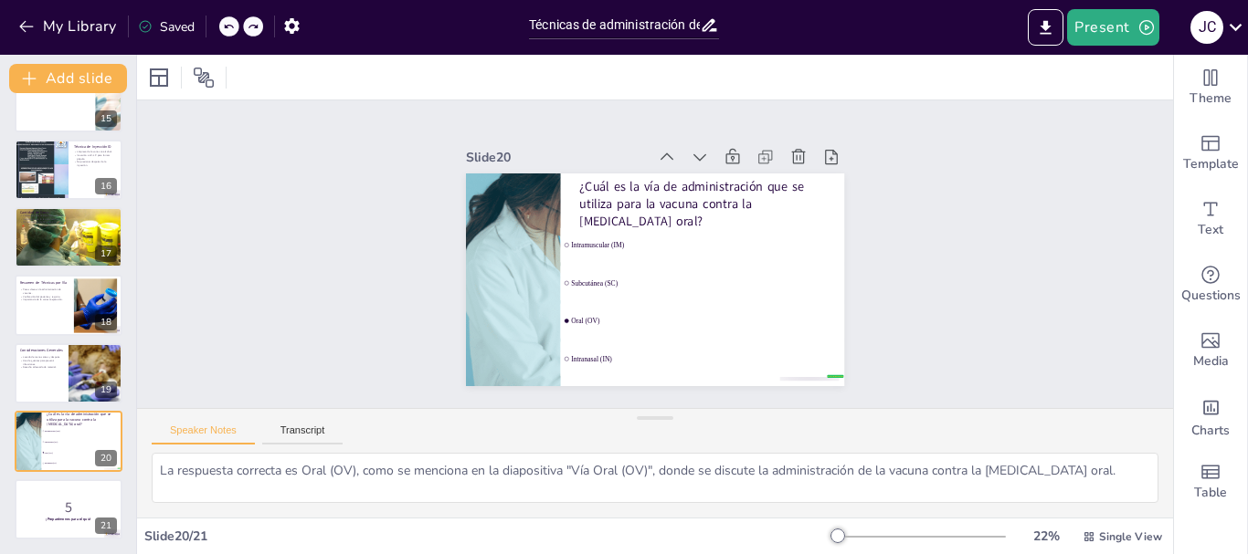
checkbox input "true"
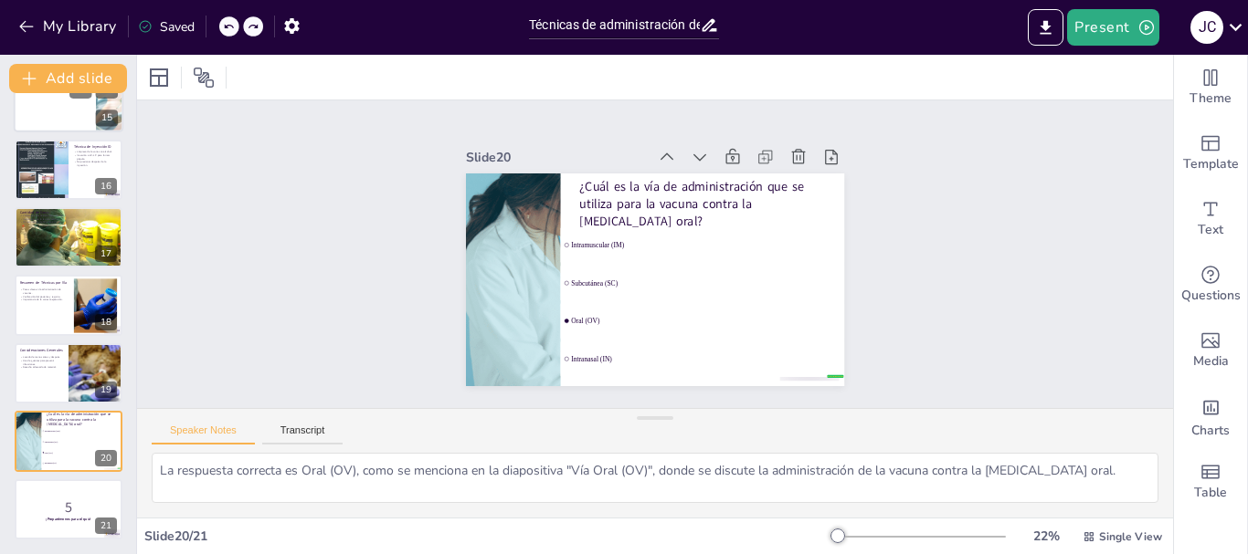
checkbox input "true"
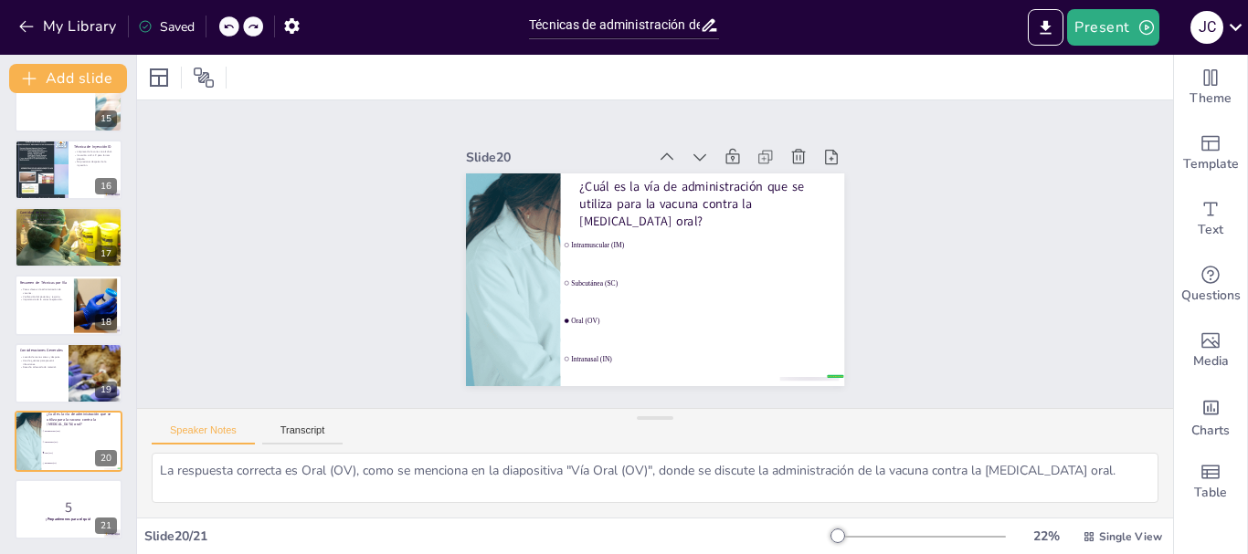
checkbox input "true"
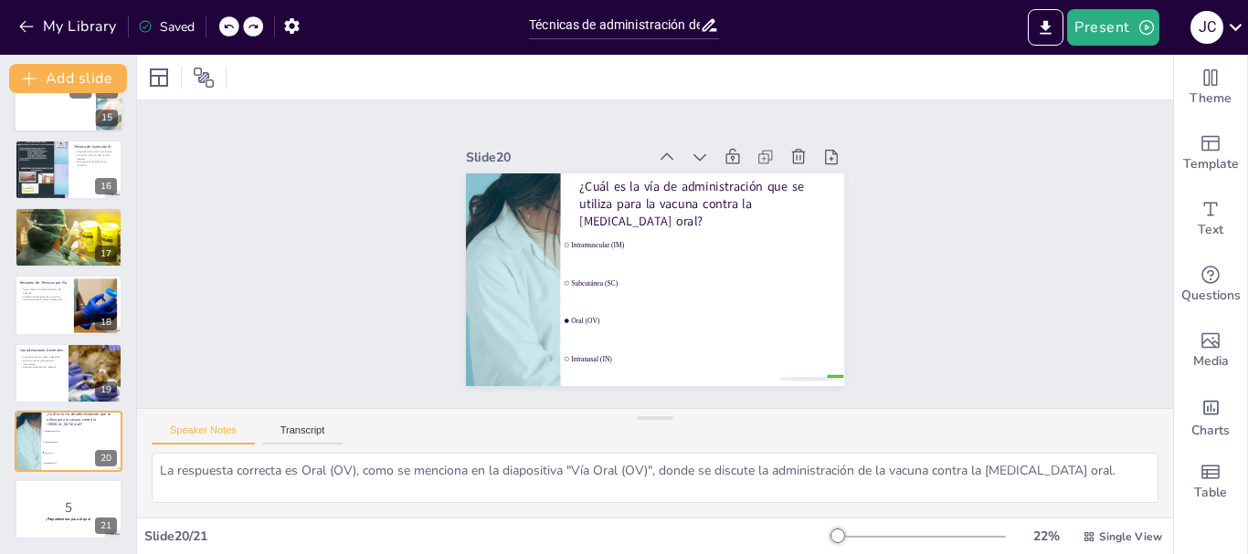
checkbox input "true"
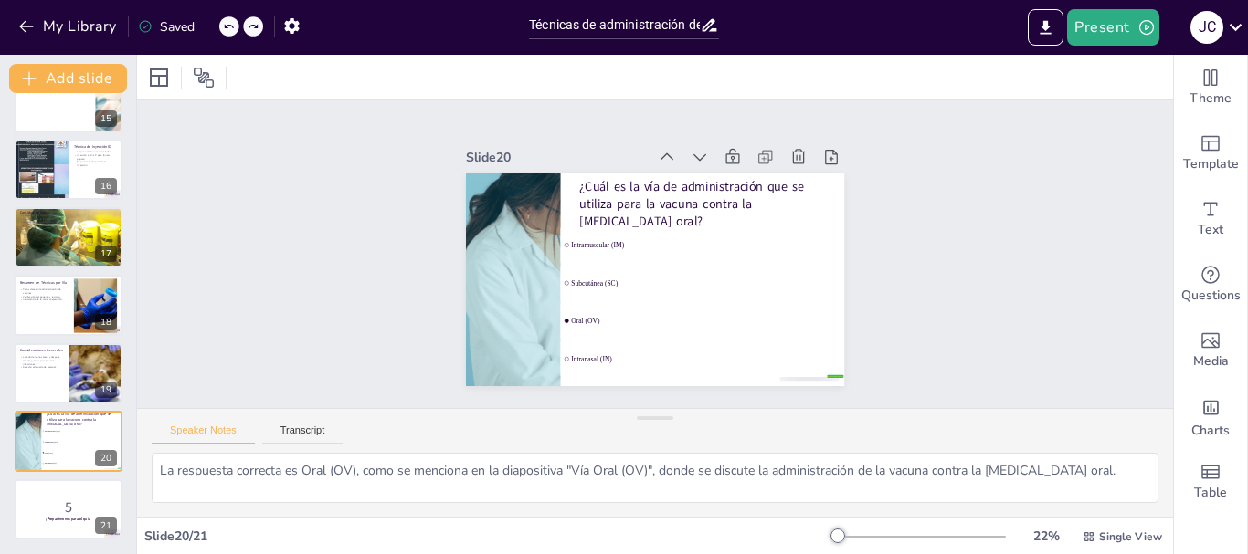
checkbox input "true"
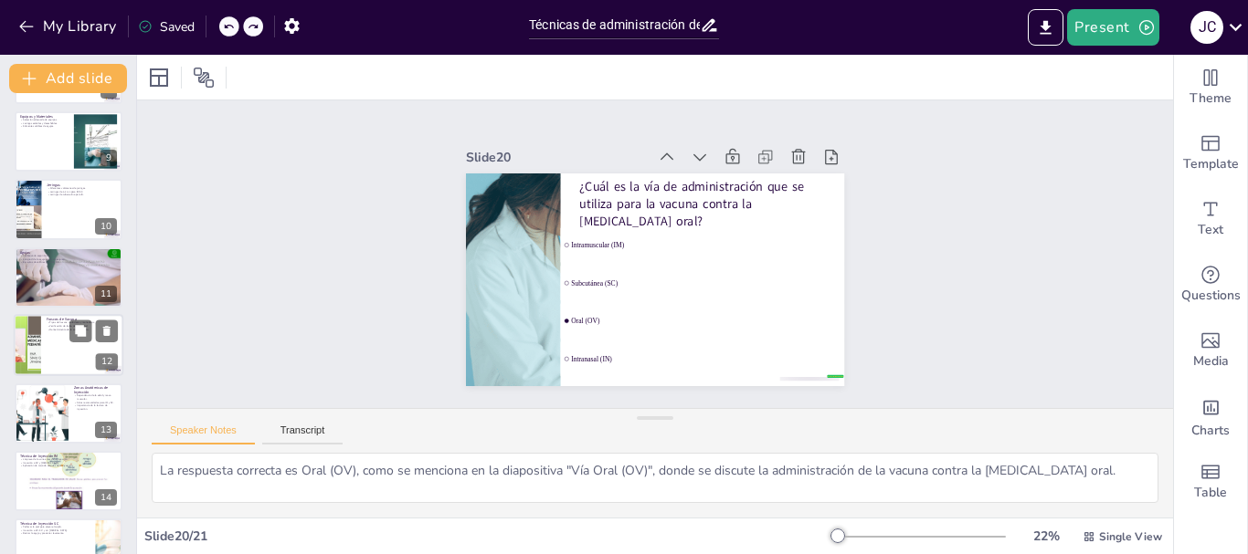
checkbox input "true"
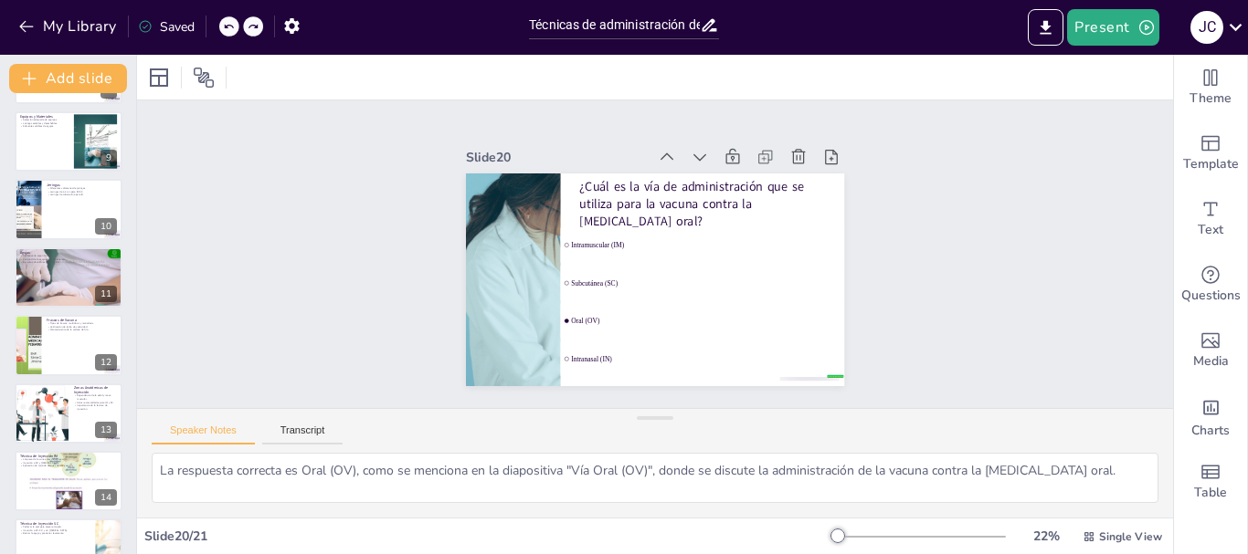
checkbox input "true"
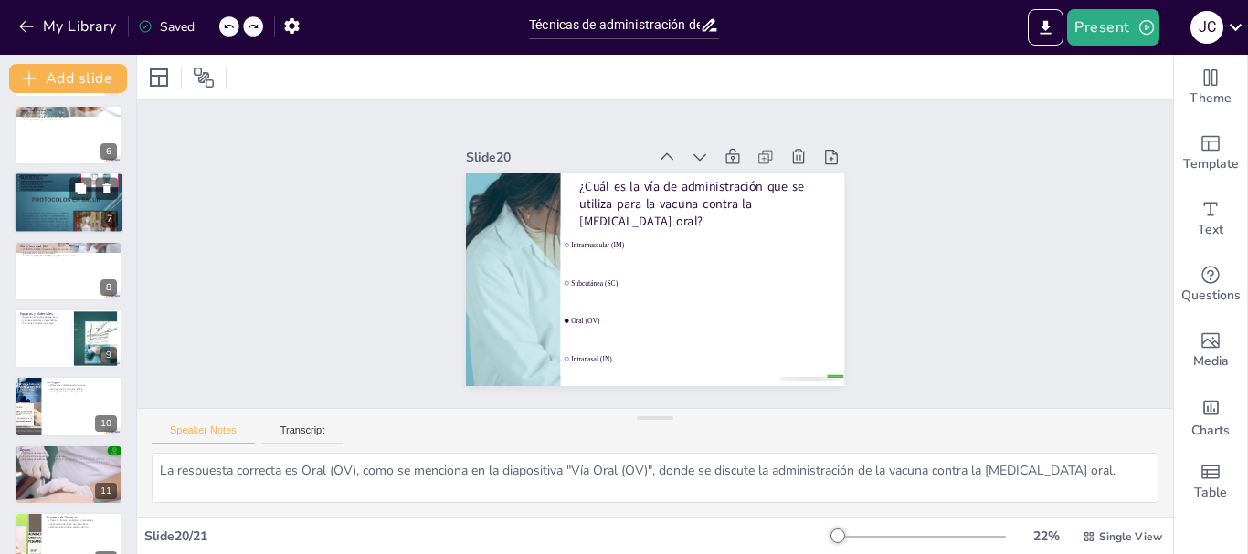
checkbox input "true"
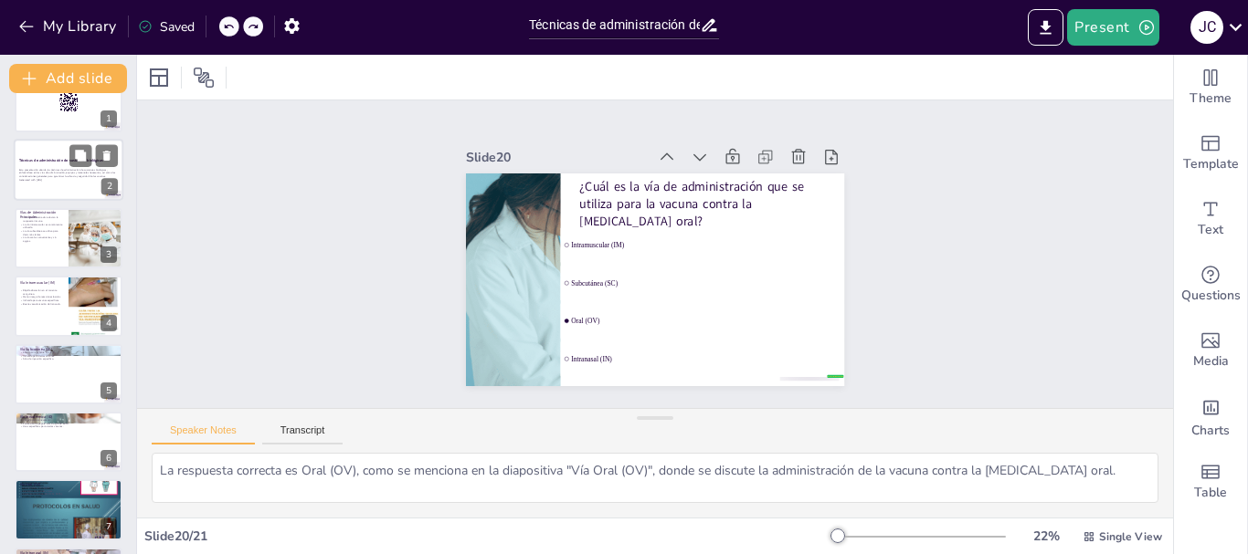
checkbox input "true"
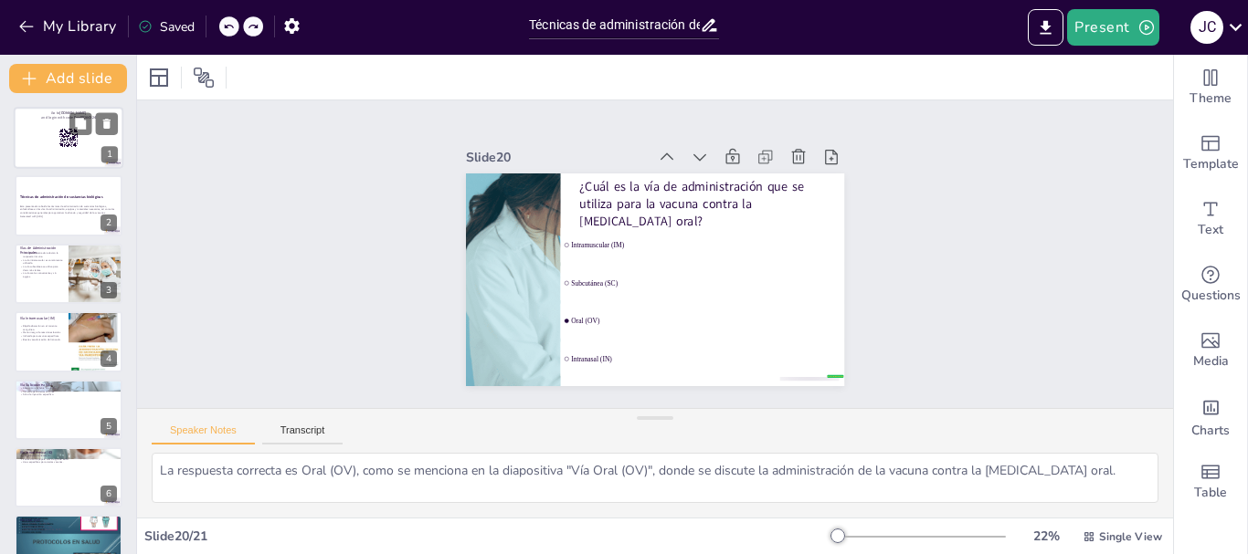
checkbox input "true"
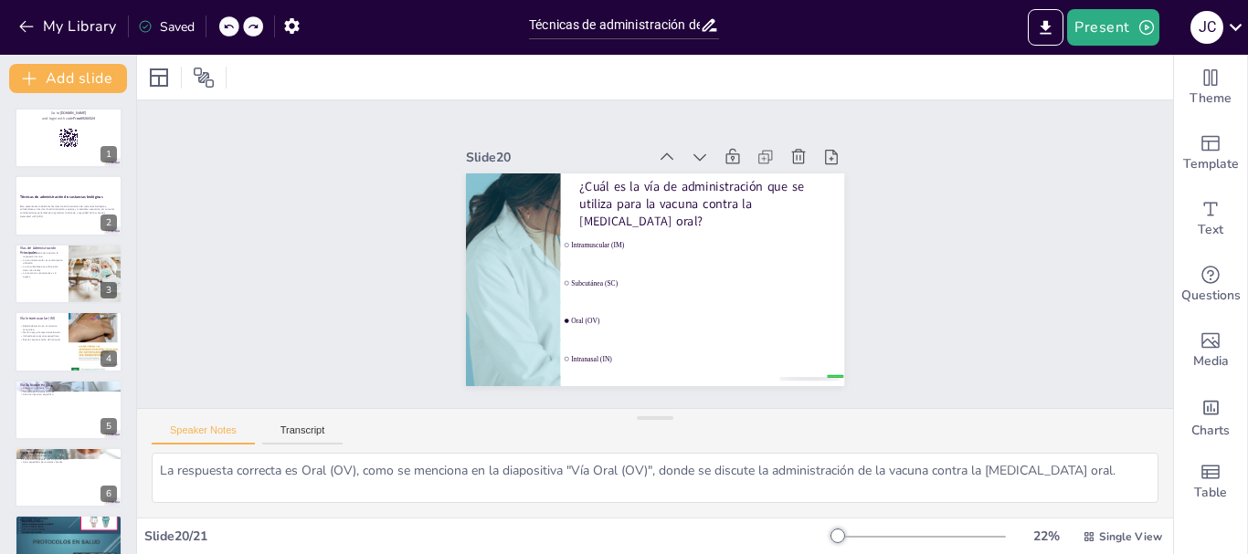
checkbox input "true"
click at [1052, 37] on button "Export to PowerPoint" at bounding box center [1045, 27] width 36 height 37
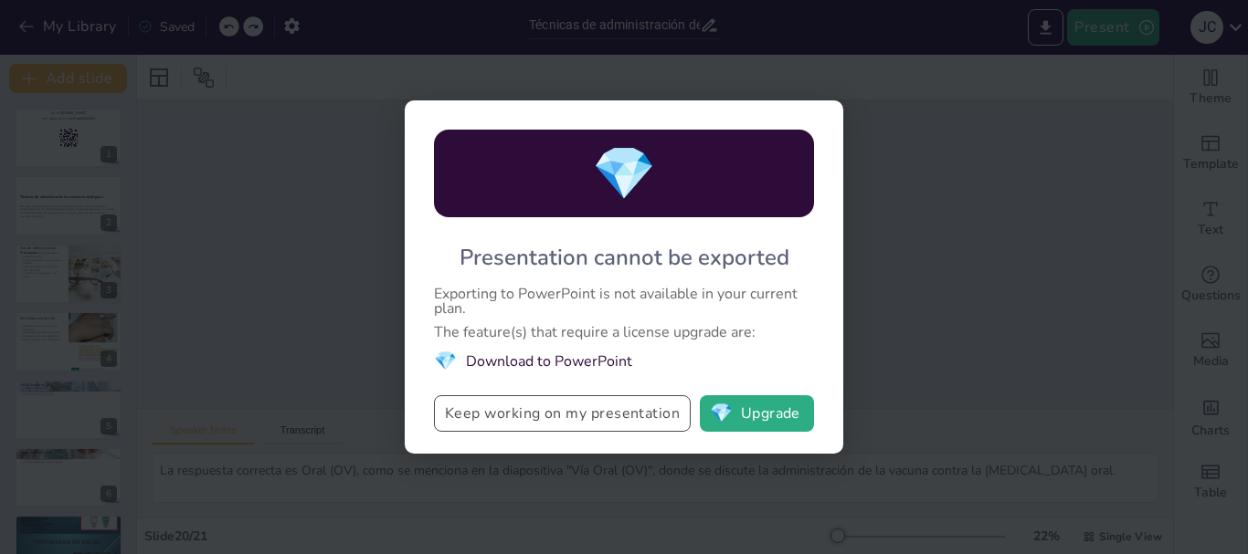
click at [618, 402] on button "Keep working on my presentation" at bounding box center [562, 413] width 257 height 37
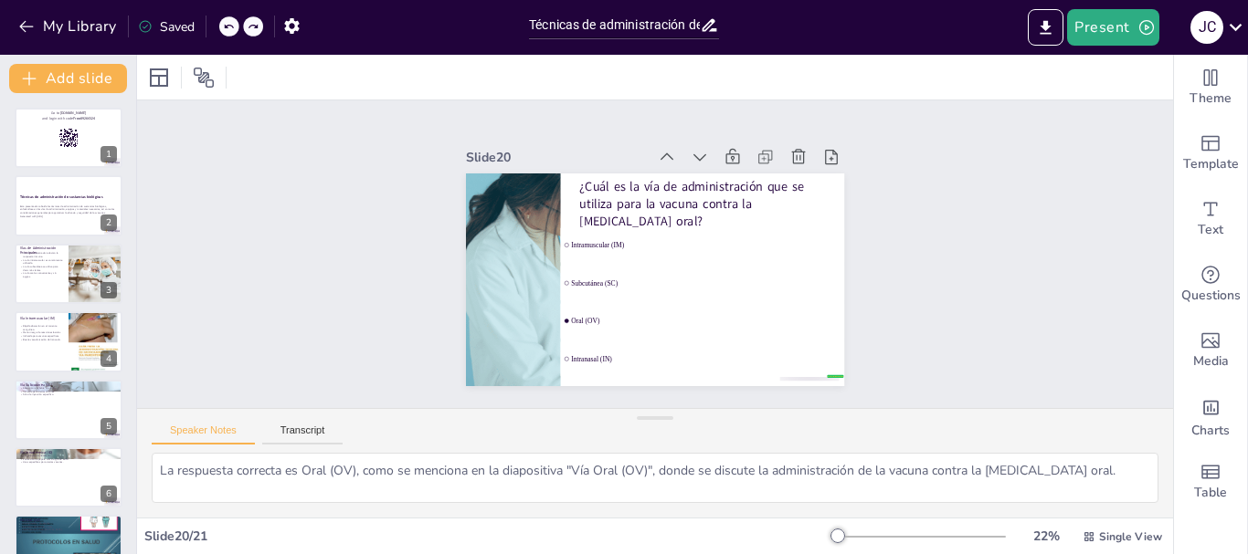
checkbox input "true"
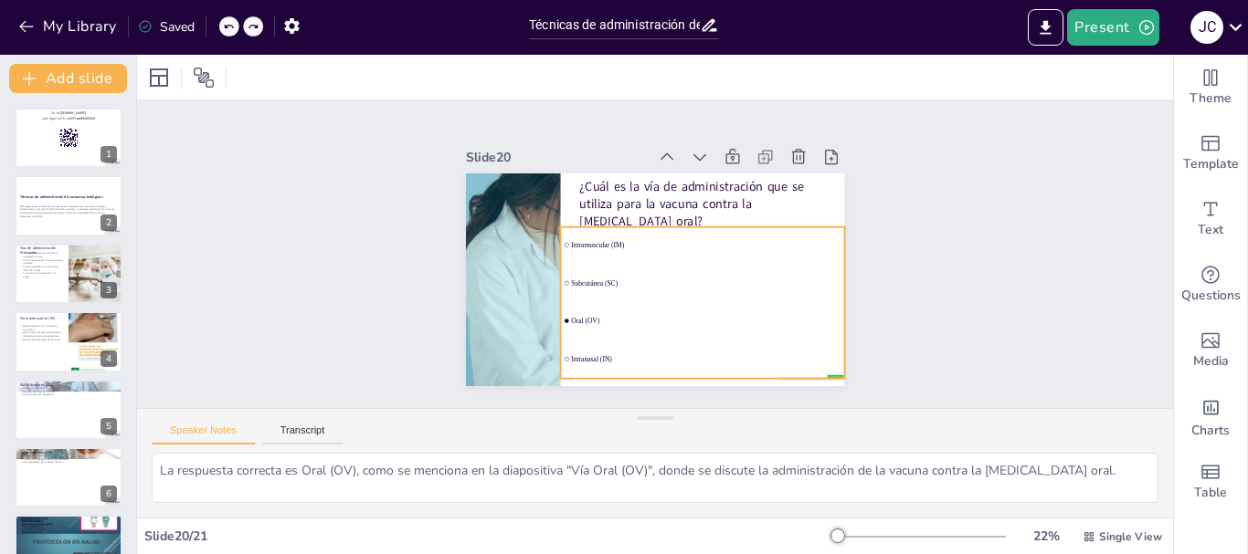
checkbox input "true"
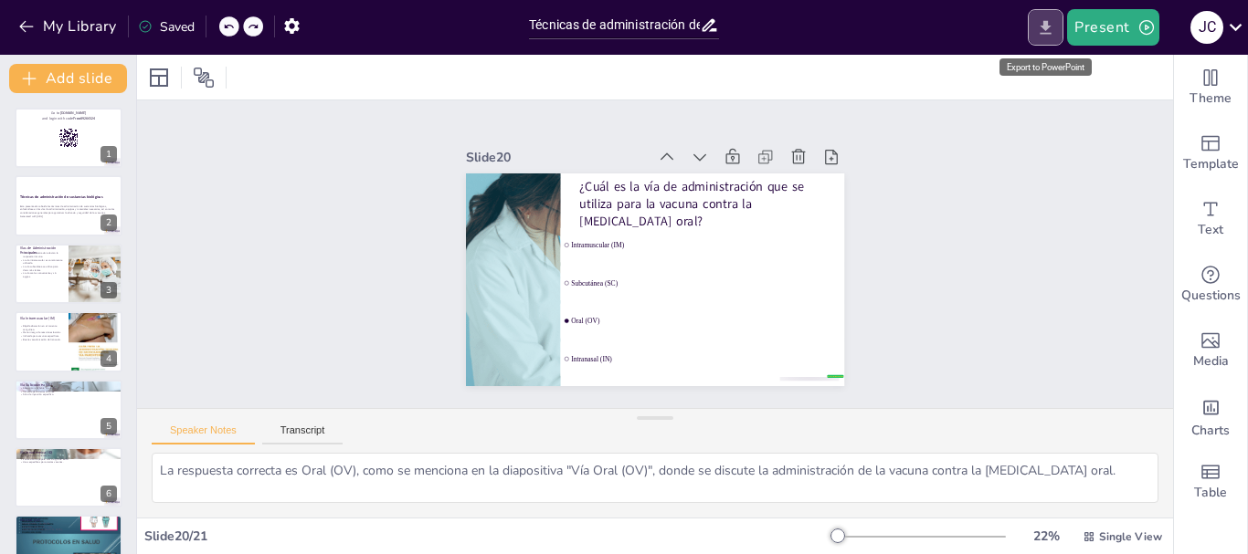
click at [1058, 28] on button "Export to PowerPoint" at bounding box center [1045, 27] width 36 height 37
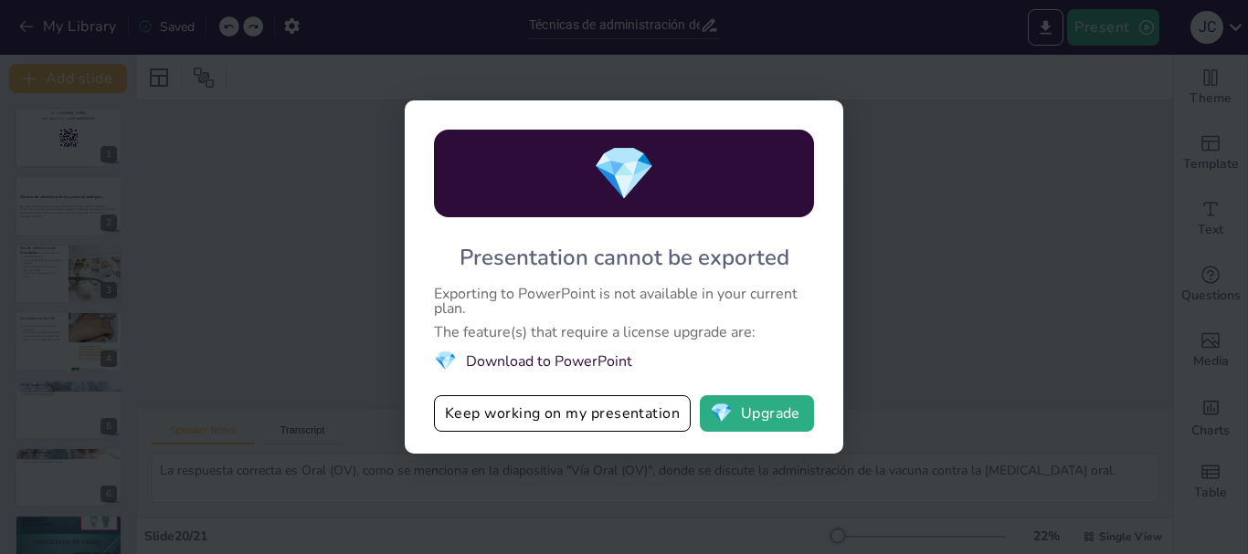
checkbox input "true"
click at [725, 417] on span "💎" at bounding box center [721, 414] width 23 height 18
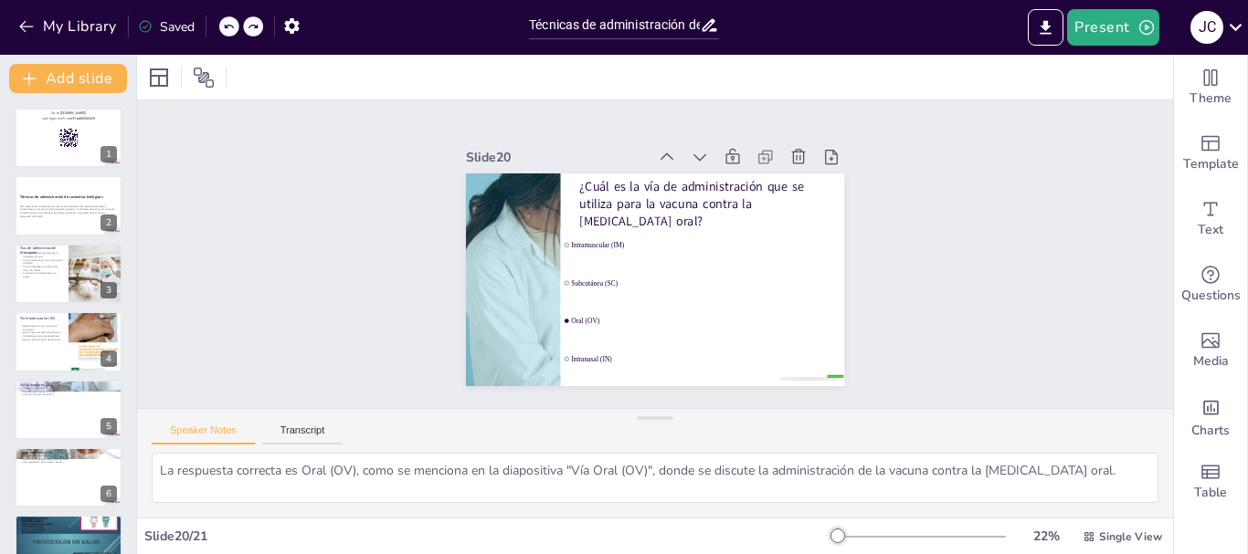
checkbox input "true"
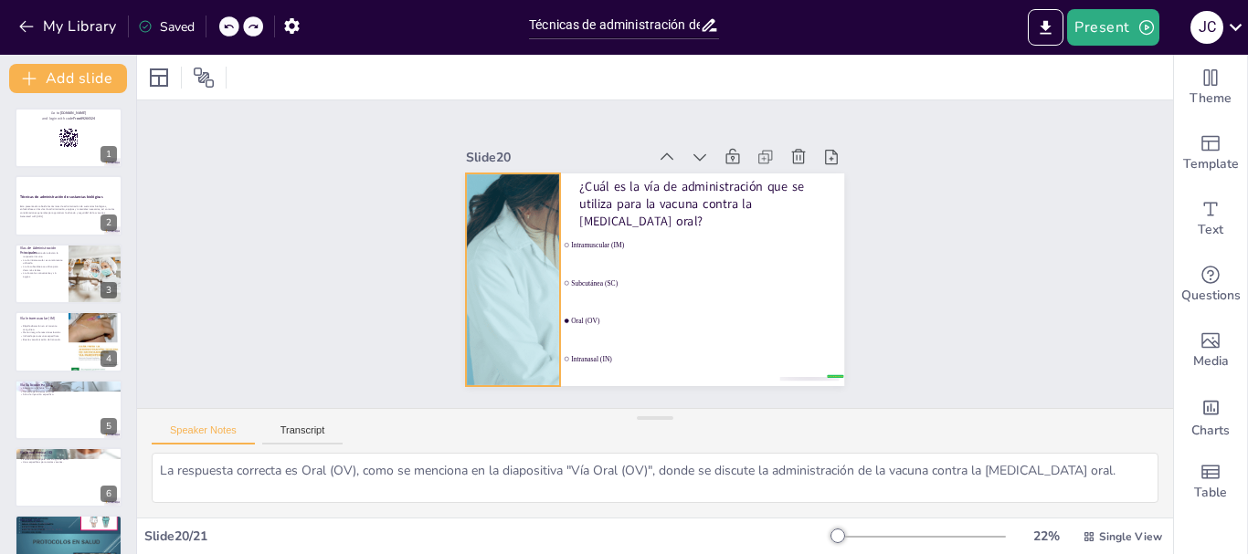
checkbox input "true"
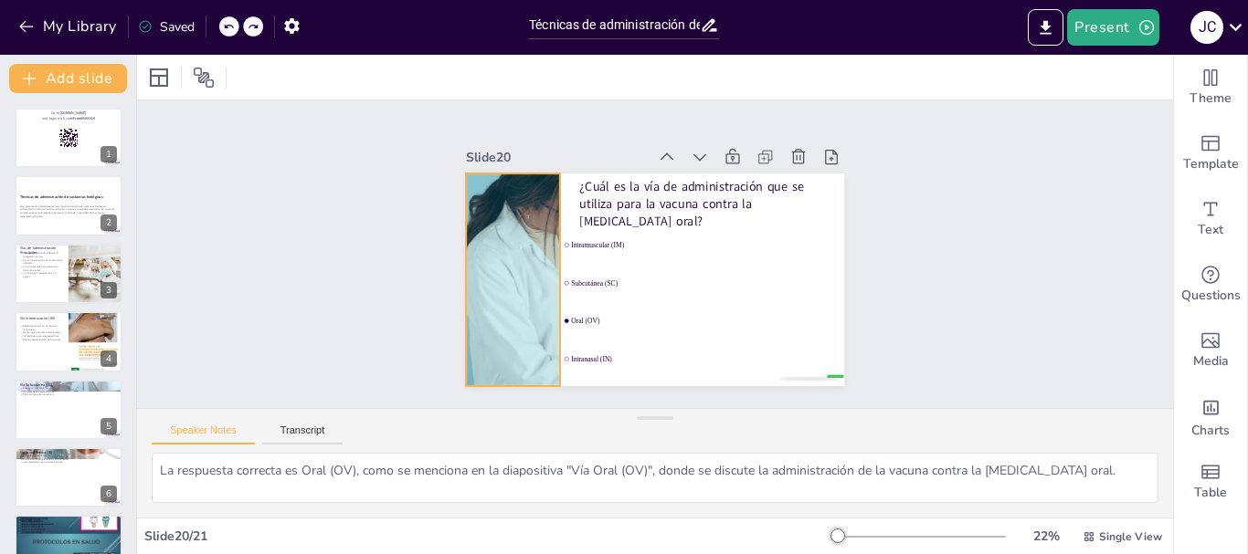
checkbox input "true"
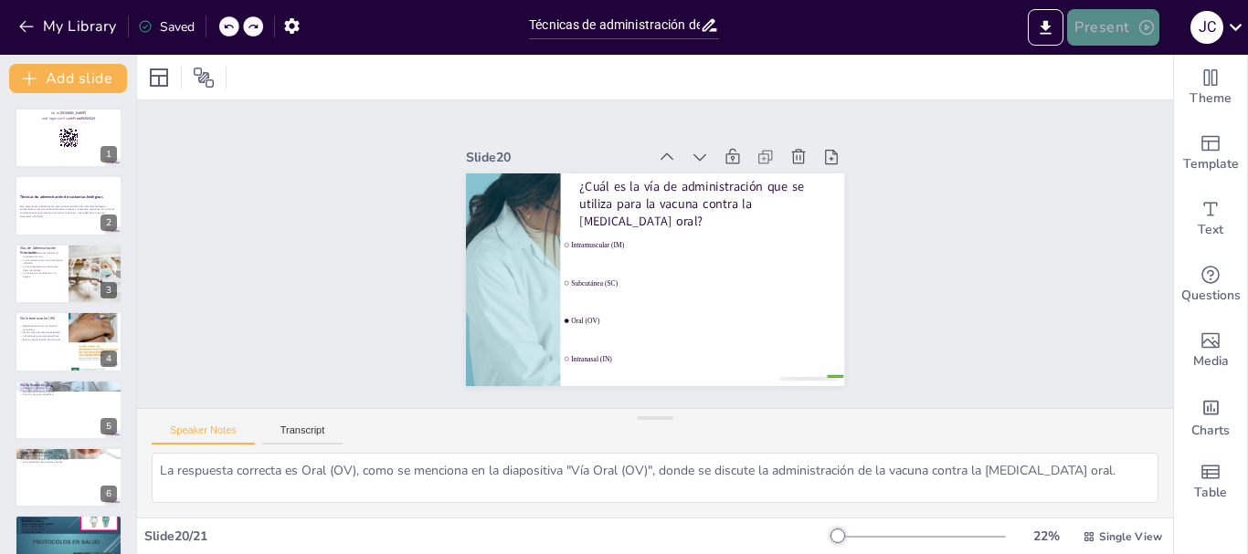
click at [1108, 17] on button "Present" at bounding box center [1112, 27] width 91 height 37
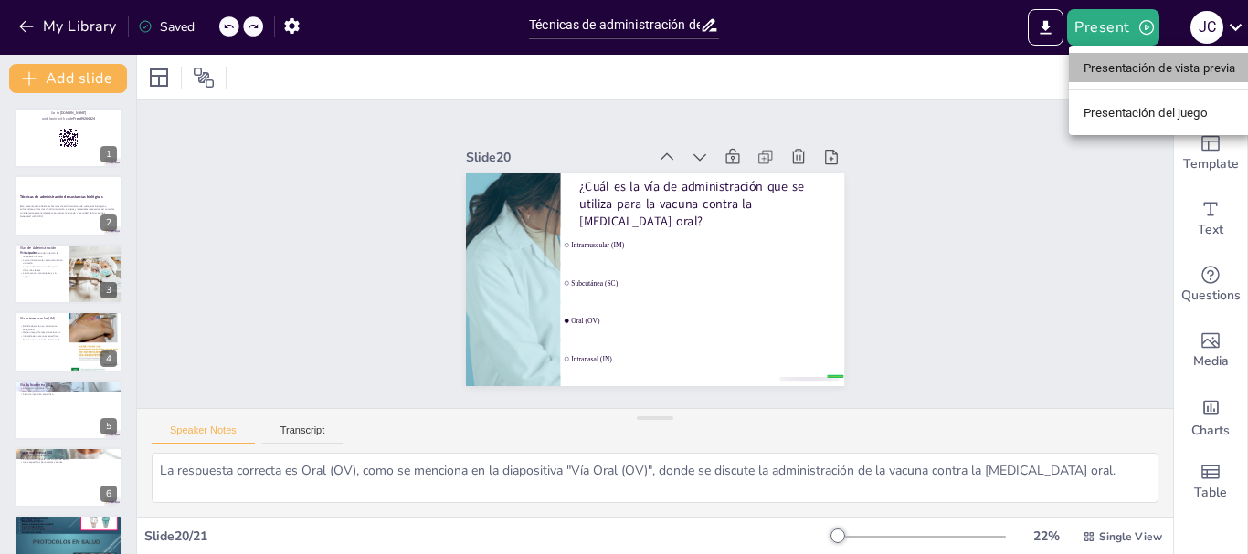
click at [1097, 64] on font "Presentación de vista previa" at bounding box center [1159, 68] width 153 height 14
